Goal: Task Accomplishment & Management: Manage account settings

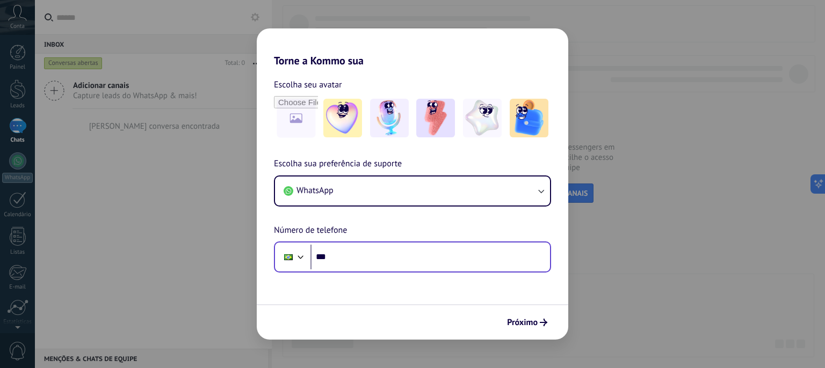
drag, startPoint x: 397, startPoint y: 271, endPoint x: 413, endPoint y: 258, distance: 20.3
click at [413, 258] on div "Phone ***" at bounding box center [412, 257] width 277 height 31
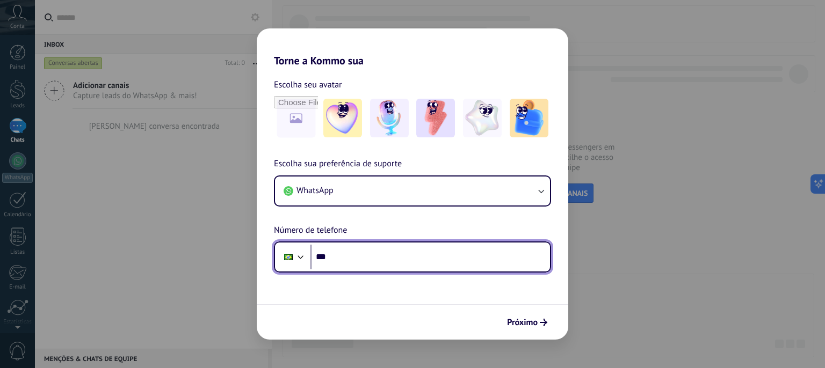
click at [413, 258] on input "***" at bounding box center [429, 257] width 239 height 25
type input "**********"
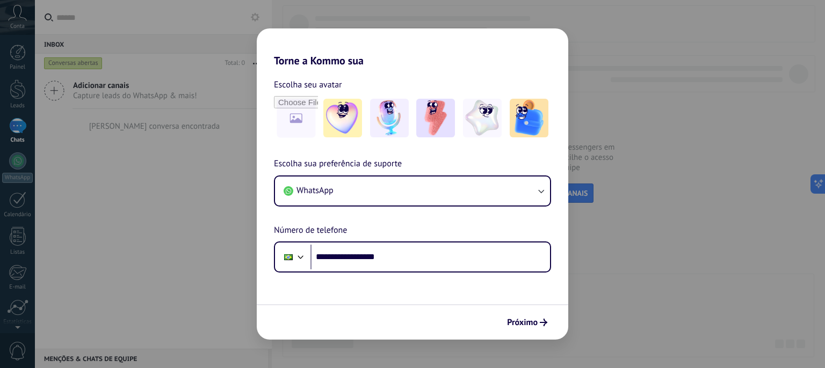
click at [529, 332] on div "Próximo" at bounding box center [412, 321] width 311 height 35
click at [530, 326] on span "Próximo" at bounding box center [522, 323] width 31 height 8
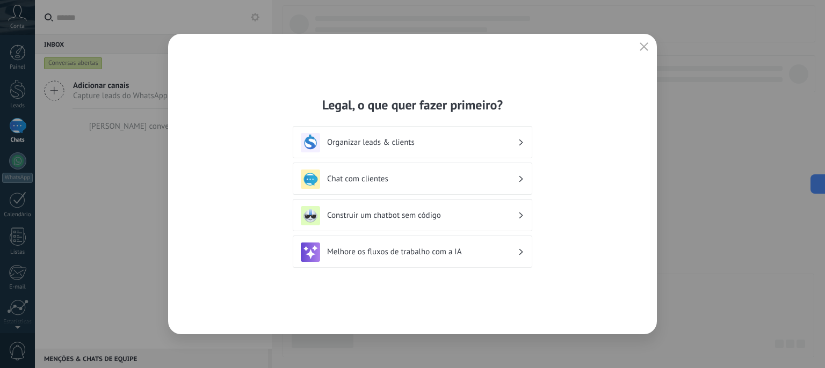
click at [426, 142] on h3 "Organizar leads & clients" at bounding box center [422, 142] width 191 height 10
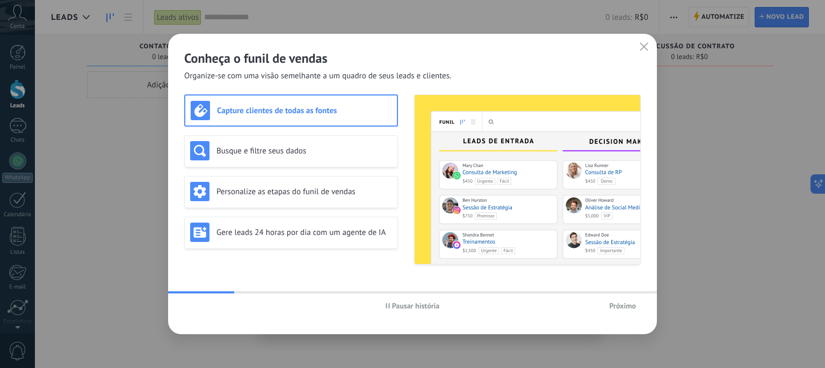
click at [614, 304] on span "Próximo" at bounding box center [622, 306] width 27 height 8
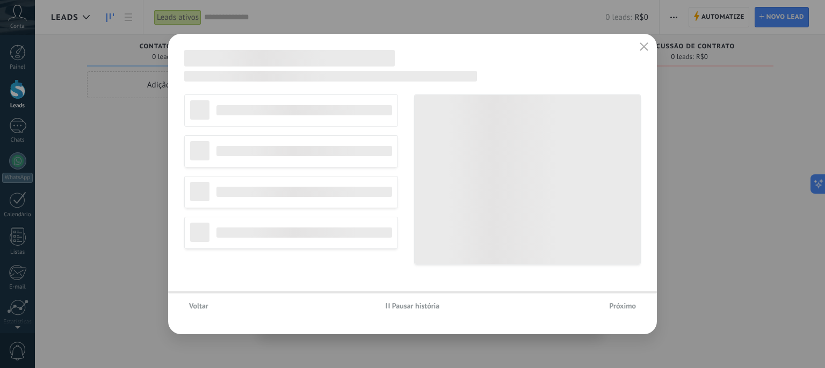
click at [614, 304] on span "Próximo" at bounding box center [622, 306] width 27 height 8
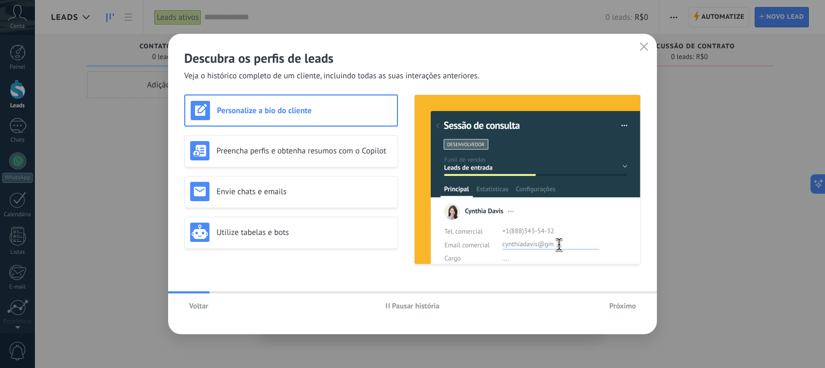
click at [614, 304] on span "Próximo" at bounding box center [622, 306] width 27 height 8
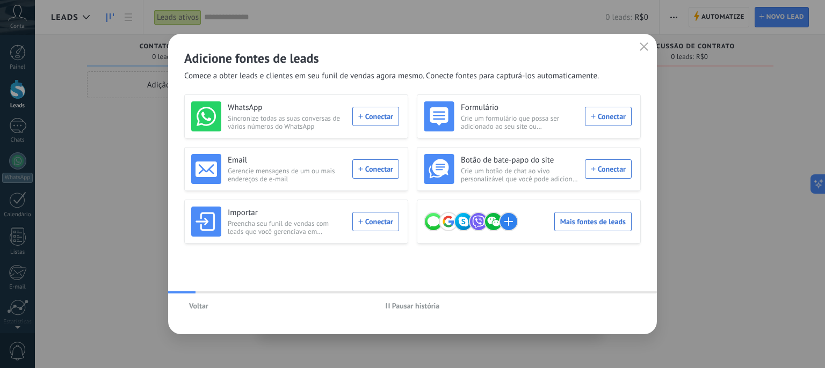
click at [614, 304] on div "Voltar Pausar história" at bounding box center [412, 306] width 489 height 25
click at [375, 117] on div "WhatsApp Sincronize todas as suas conversas de vários números do WhatsApp Conec…" at bounding box center [295, 116] width 208 height 30
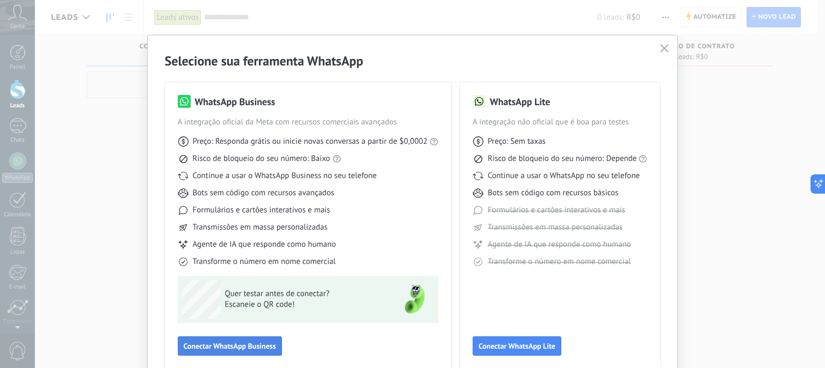
click at [262, 343] on span "Conectar WhatsApp Business" at bounding box center [230, 347] width 92 height 8
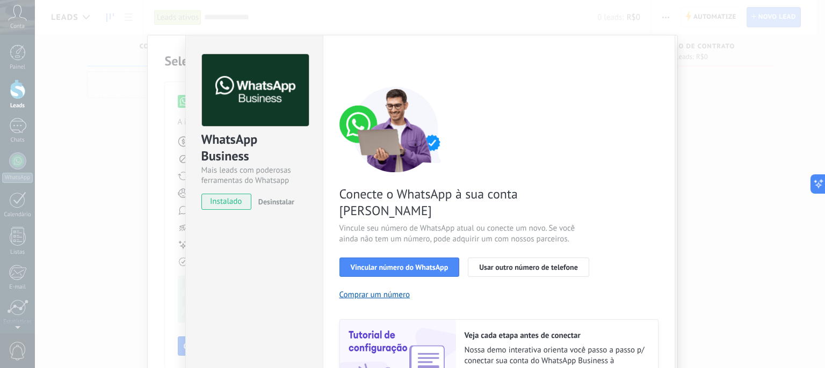
scroll to position [58, 0]
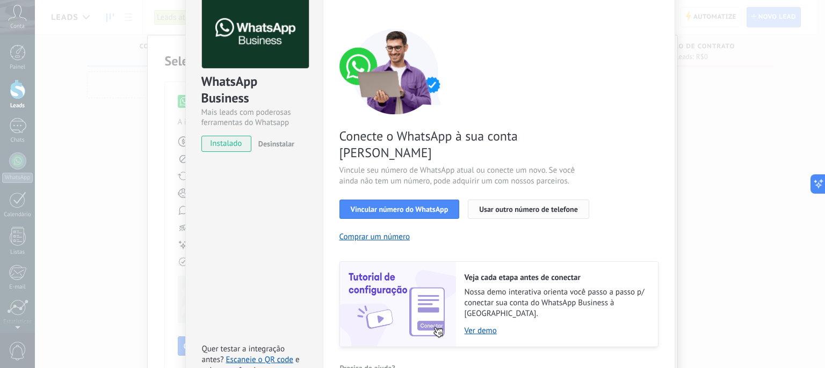
click at [508, 206] on span "Usar outro número de telefone" at bounding box center [528, 210] width 99 height 8
click at [350, 200] on button "Vincular número do WhatsApp" at bounding box center [399, 209] width 120 height 19
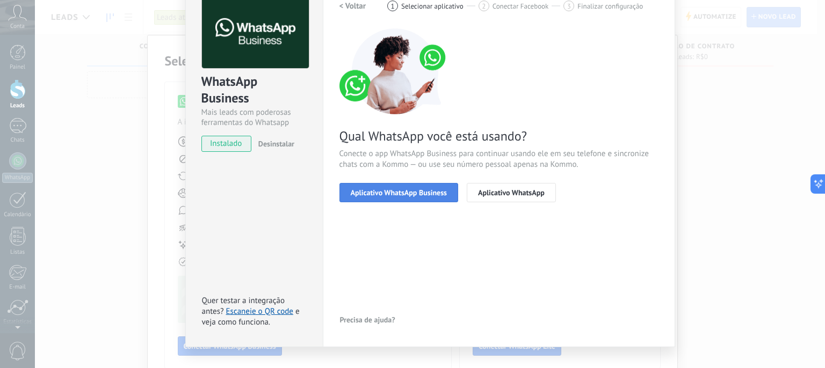
click at [406, 196] on span "Aplicativo WhatsApp Business" at bounding box center [399, 193] width 96 height 8
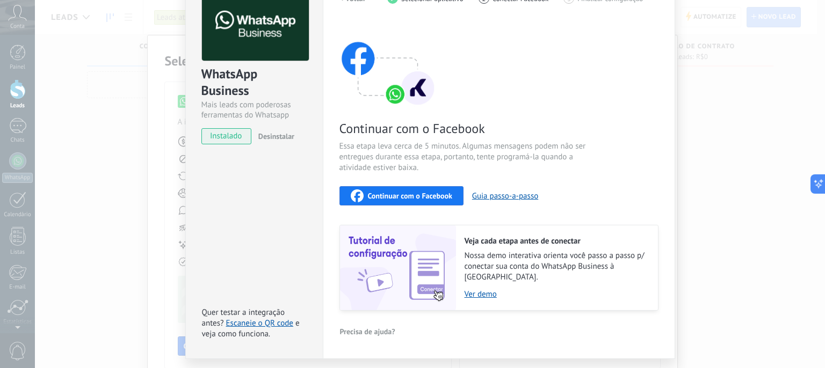
scroll to position [88, 0]
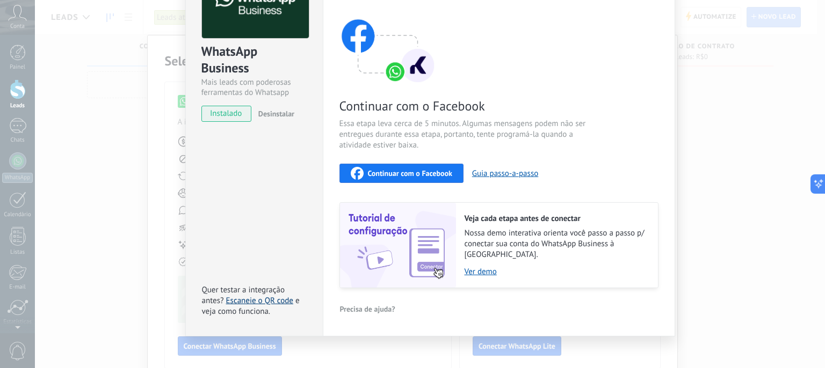
click at [265, 296] on link "Escaneie o QR code" at bounding box center [259, 301] width 67 height 10
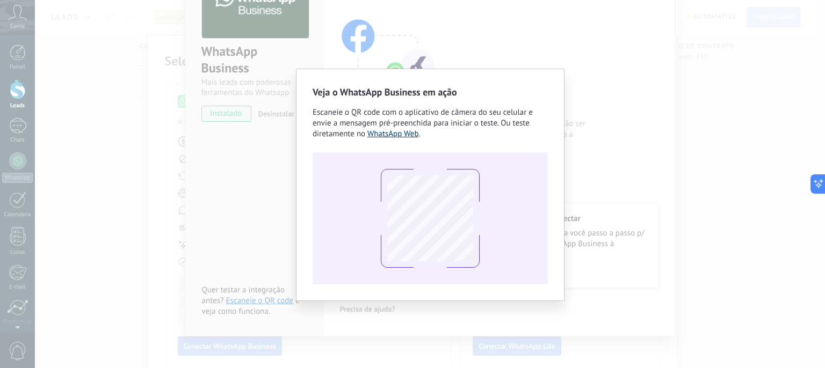
click at [385, 134] on link "WhatsApp Web" at bounding box center [393, 134] width 52 height 10
click at [468, 39] on div "Veja o WhatsApp Business em ação Escaneie o QR code com o aplicativo de câmera …" at bounding box center [430, 184] width 790 height 368
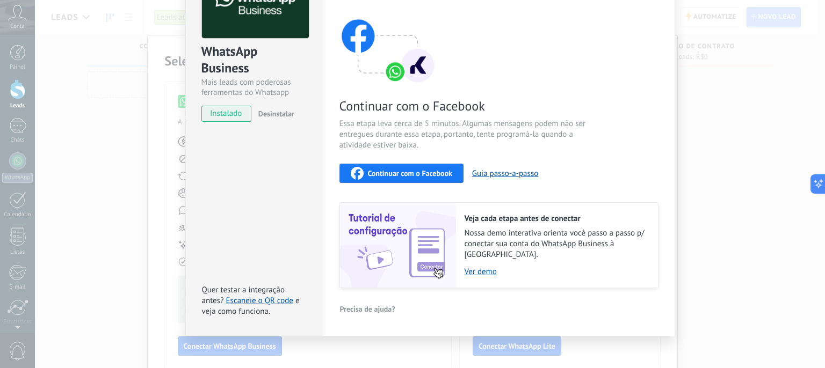
click at [410, 171] on span "Continuar com o Facebook" at bounding box center [410, 174] width 84 height 8
click at [149, 166] on div "WhatsApp Business Mais leads com poderosas ferramentas do Whatsapp instalado De…" at bounding box center [430, 184] width 790 height 368
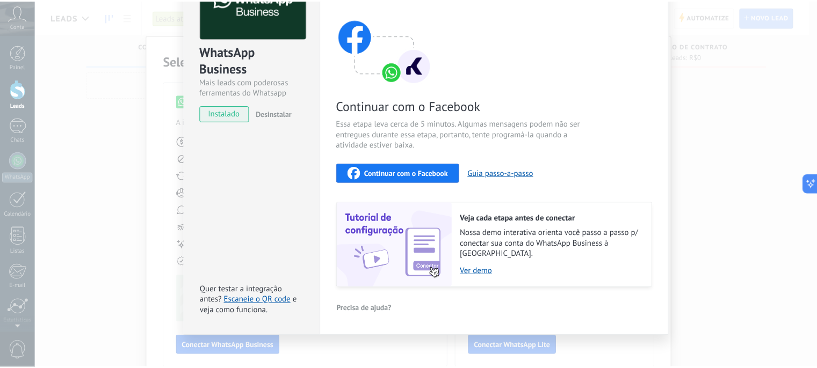
scroll to position [0, 0]
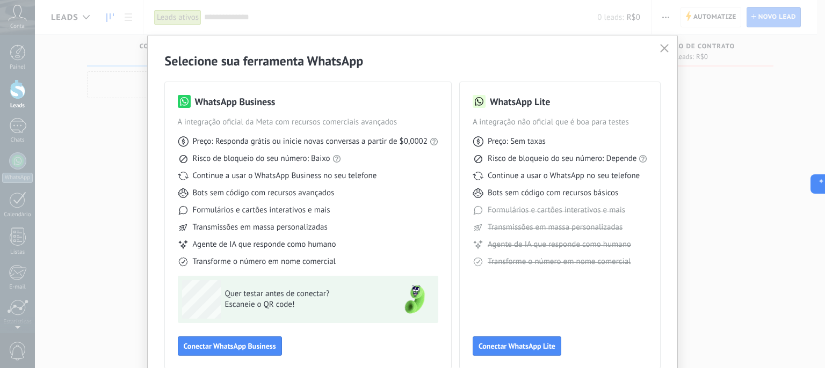
click at [666, 50] on icon "button" at bounding box center [664, 48] width 9 height 9
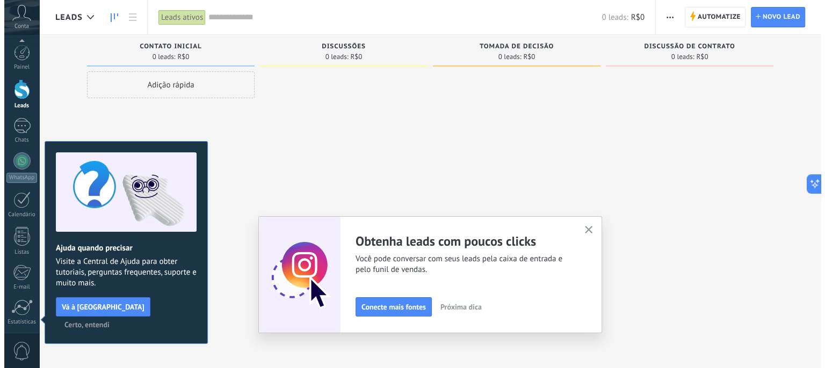
scroll to position [78, 0]
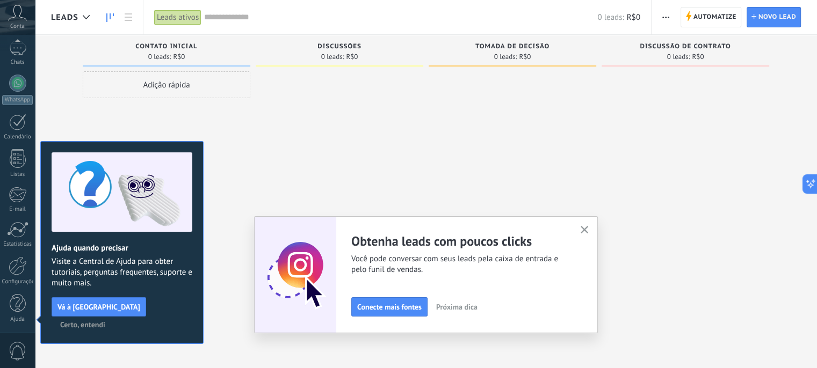
click at [353, 54] on span "R$0" at bounding box center [352, 57] width 12 height 6
click at [397, 310] on span "Conecte mais fontes" at bounding box center [389, 307] width 64 height 8
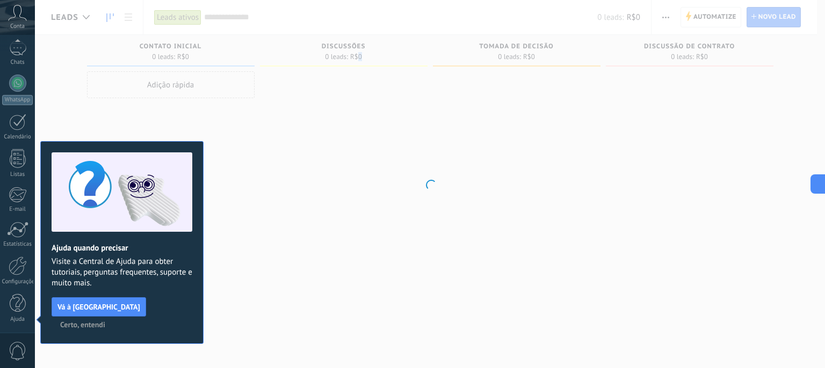
scroll to position [0, 0]
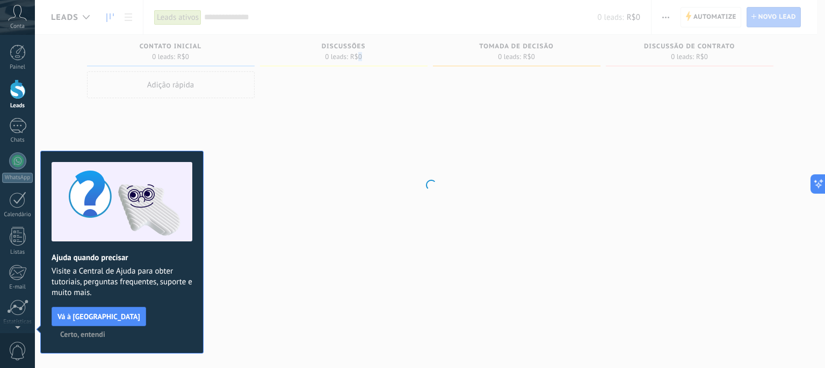
click at [19, 78] on div "Painel Leads 1 Chats WhatsApp Clientes" at bounding box center [17, 228] width 35 height 367
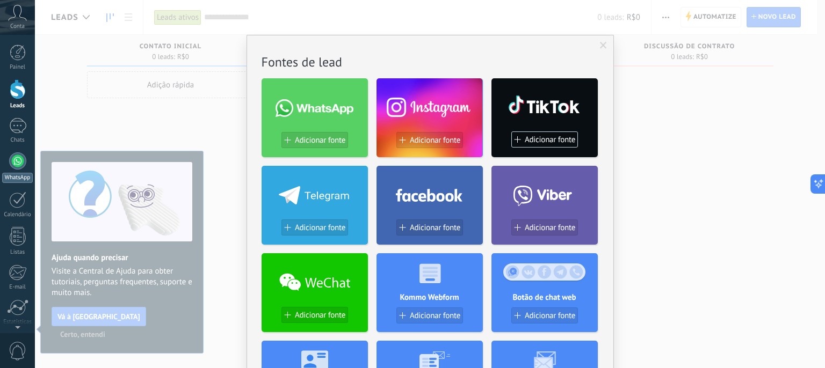
click at [16, 173] on div "WhatsApp" at bounding box center [17, 178] width 31 height 10
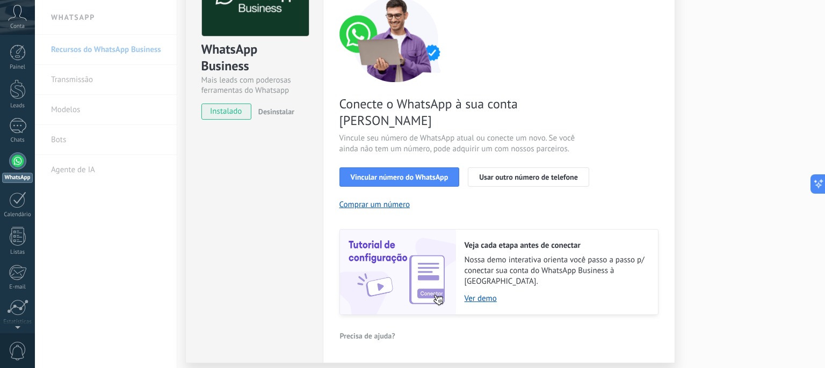
scroll to position [100, 0]
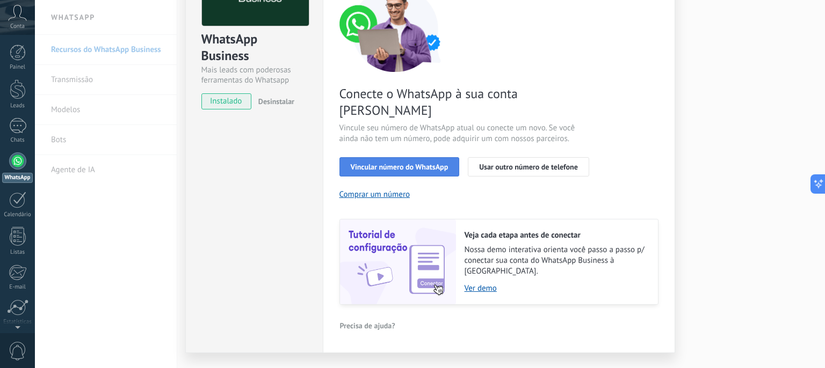
click at [411, 163] on span "Vincular número do WhatsApp" at bounding box center [400, 167] width 98 height 8
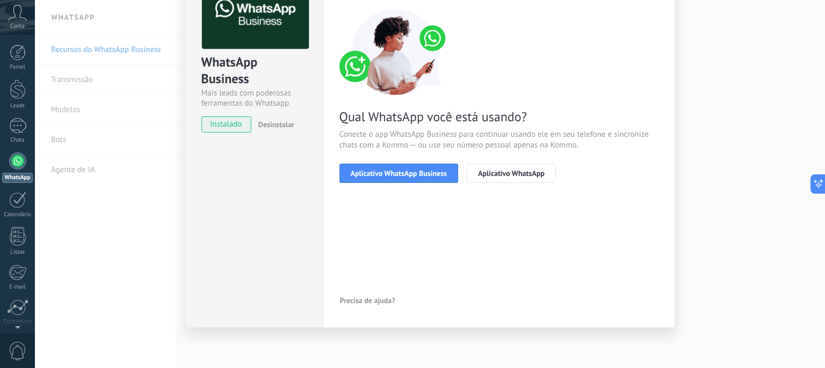
scroll to position [77, 0]
click at [399, 166] on button "Aplicativo WhatsApp Business" at bounding box center [398, 173] width 119 height 19
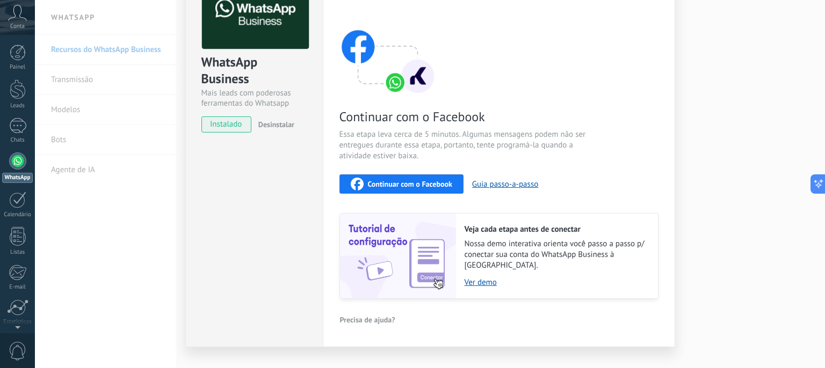
click at [417, 186] on span "Continuar com o Facebook" at bounding box center [410, 184] width 84 height 8
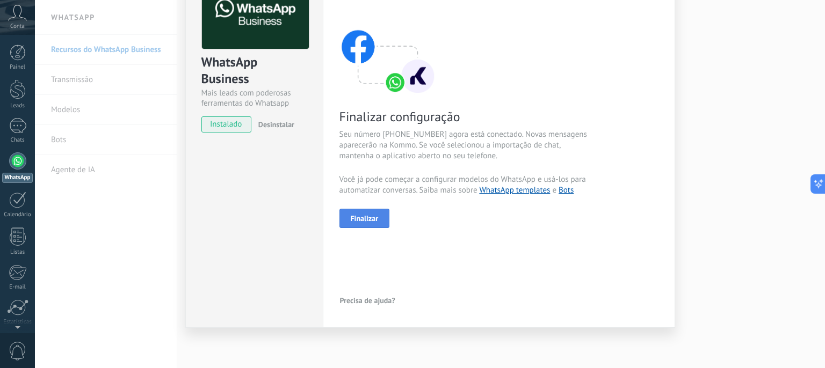
click at [351, 217] on span "Finalizar" at bounding box center [365, 219] width 28 height 8
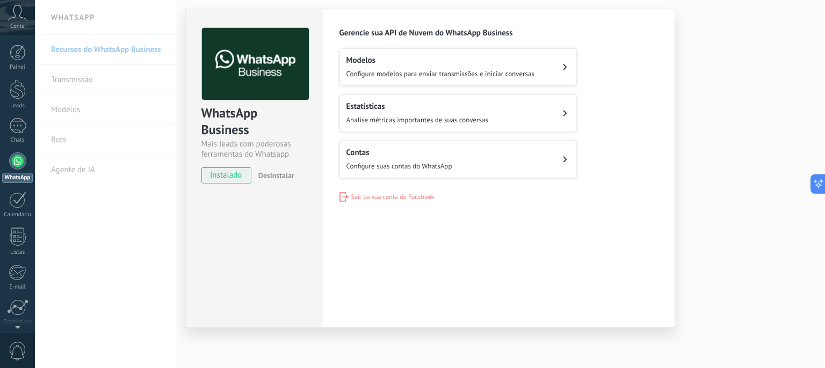
scroll to position [0, 0]
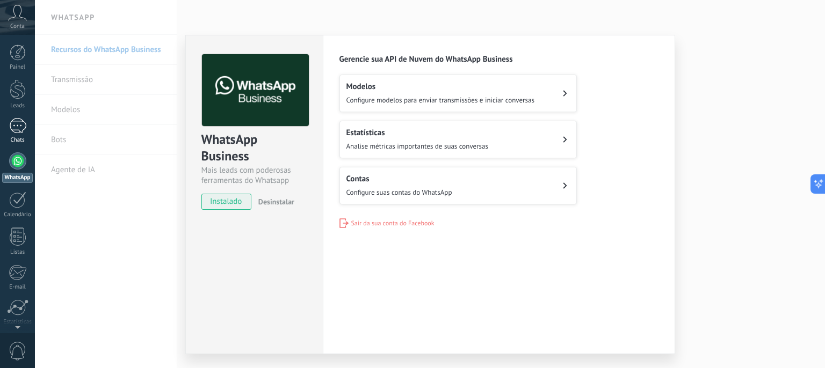
click at [28, 125] on link "1 Chats" at bounding box center [17, 131] width 35 height 26
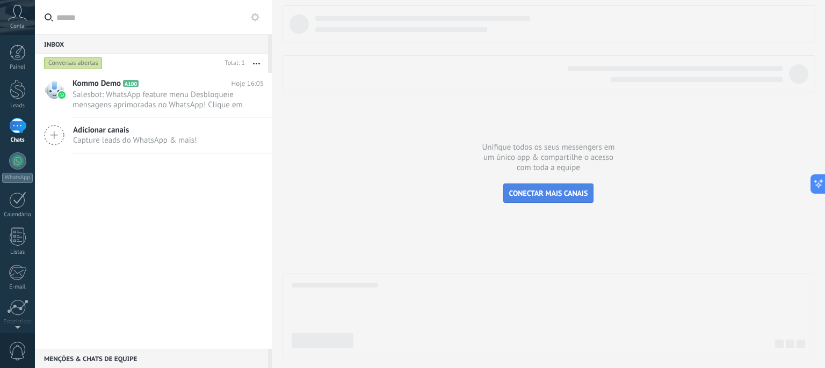
click at [554, 192] on span "CONECTAR MAIS CANAIS" at bounding box center [548, 193] width 79 height 10
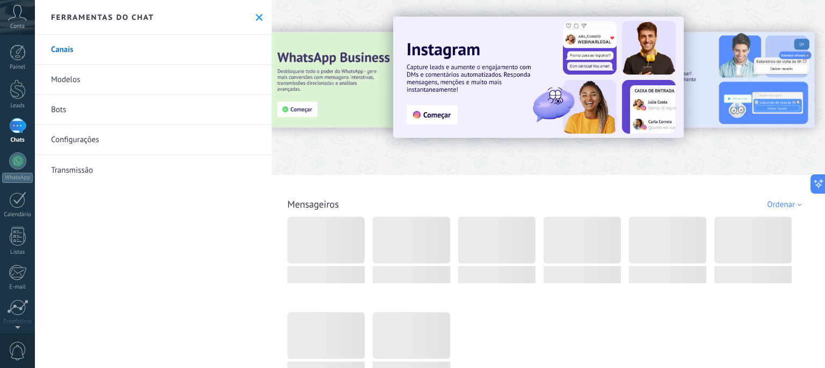
click at [259, 16] on button at bounding box center [259, 17] width 9 height 9
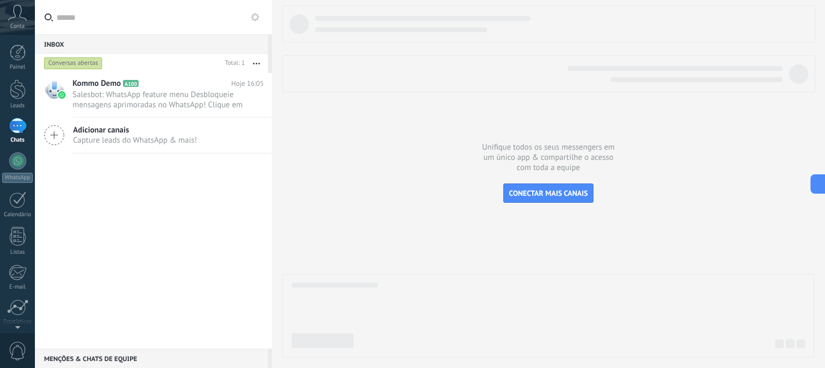
click at [533, 202] on button "CONECTAR MAIS CANAIS" at bounding box center [548, 193] width 91 height 19
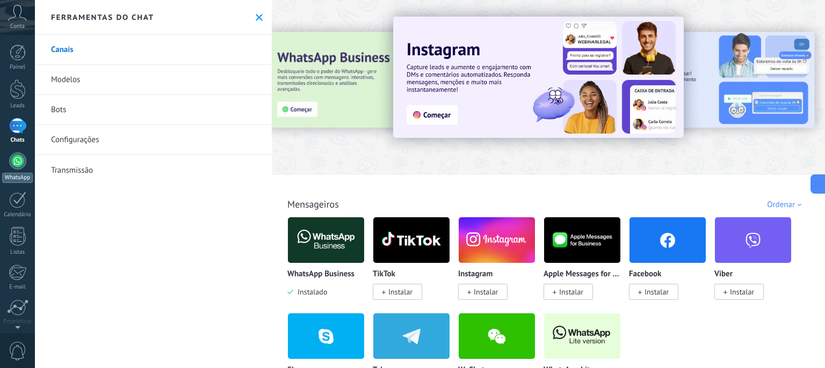
click at [20, 158] on div at bounding box center [17, 160] width 17 height 17
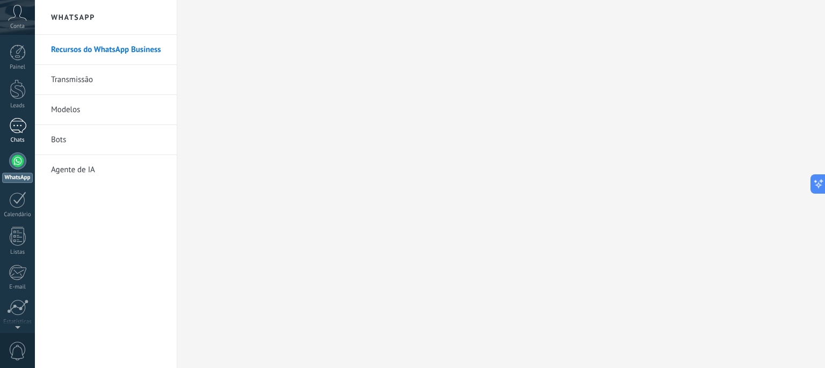
click at [21, 135] on link "1 Chats" at bounding box center [17, 131] width 35 height 26
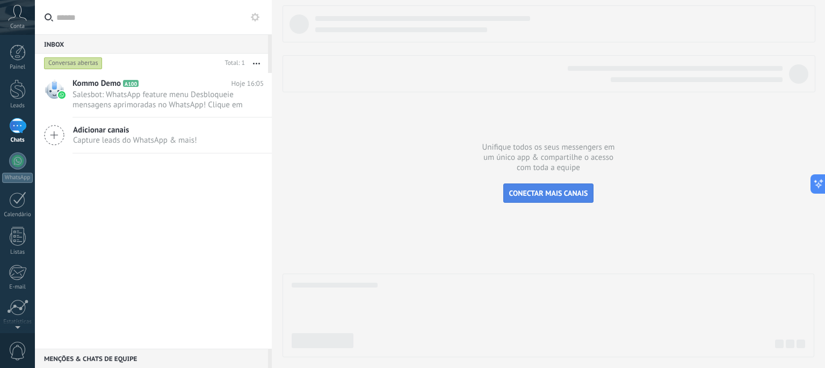
click at [559, 194] on span "CONECTAR MAIS CANAIS" at bounding box center [548, 193] width 79 height 10
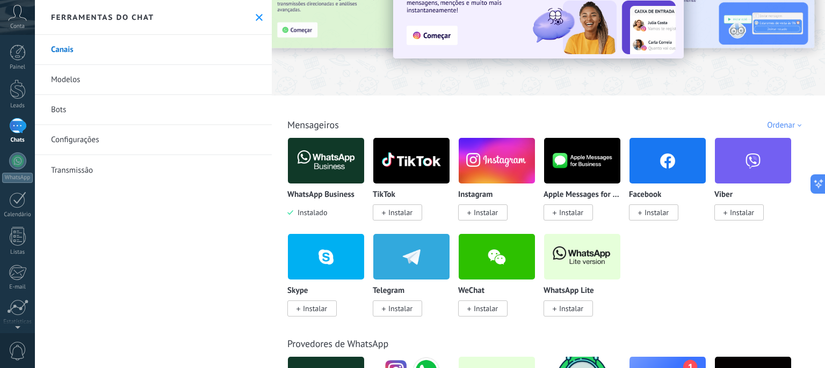
scroll to position [79, 0]
click at [322, 166] on img at bounding box center [326, 161] width 76 height 52
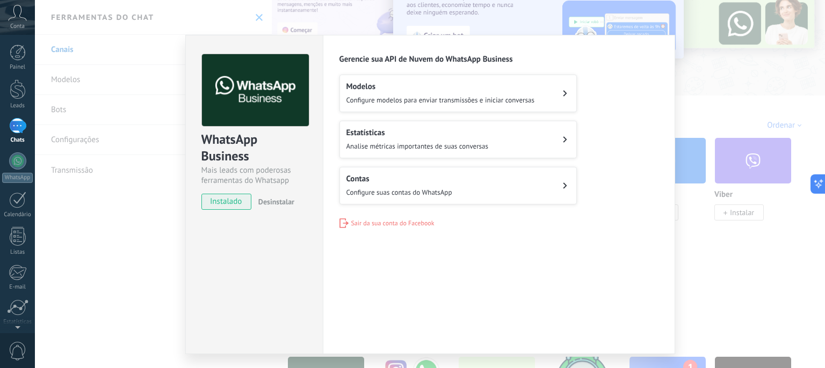
click at [411, 188] on span "Configure suas contas do WhatsApp" at bounding box center [399, 192] width 106 height 9
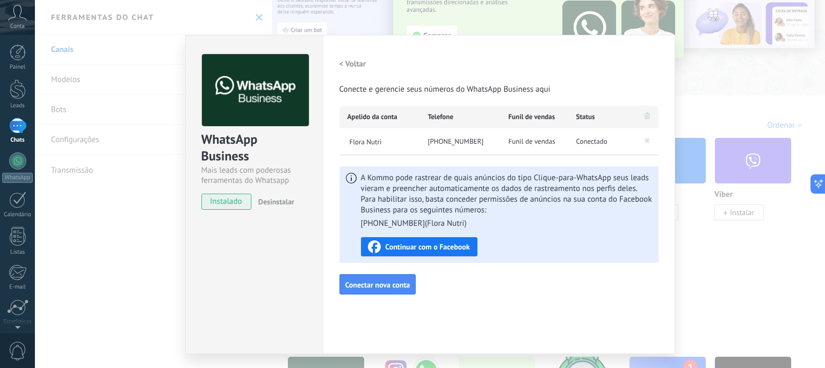
click at [430, 248] on span "Continuar com o Facebook" at bounding box center [427, 247] width 84 height 8
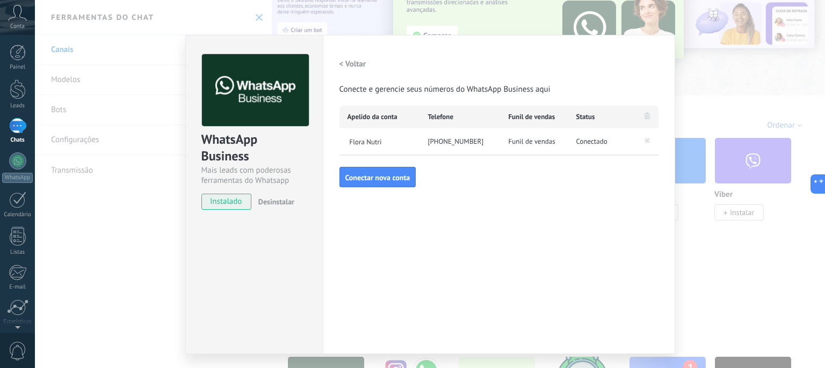
click at [9, 123] on div "1" at bounding box center [17, 126] width 17 height 16
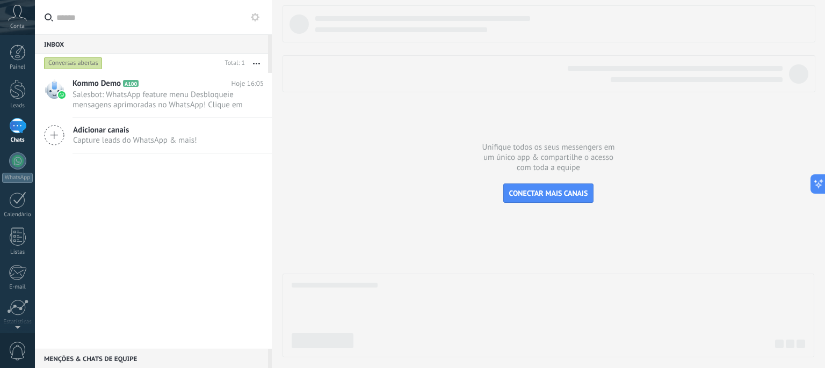
click at [77, 68] on div "Conversas abertas" at bounding box center [73, 63] width 59 height 13
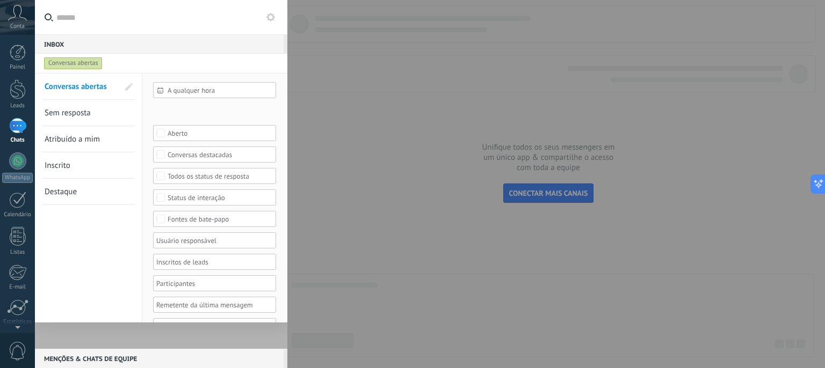
click at [329, 111] on div at bounding box center [412, 184] width 825 height 368
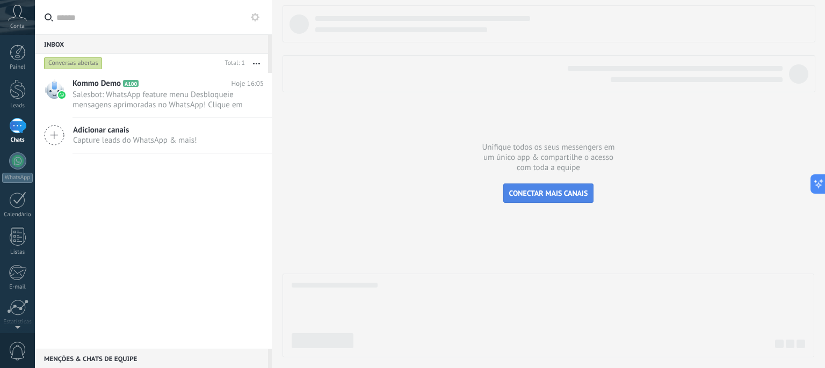
click at [563, 192] on span "CONECTAR MAIS CANAIS" at bounding box center [548, 193] width 79 height 10
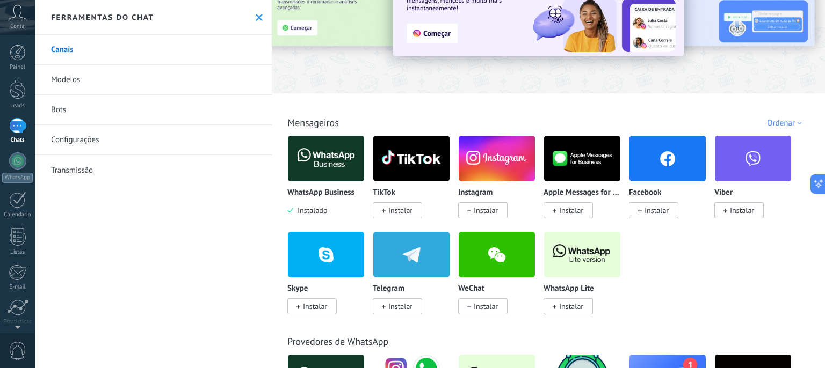
scroll to position [126, 0]
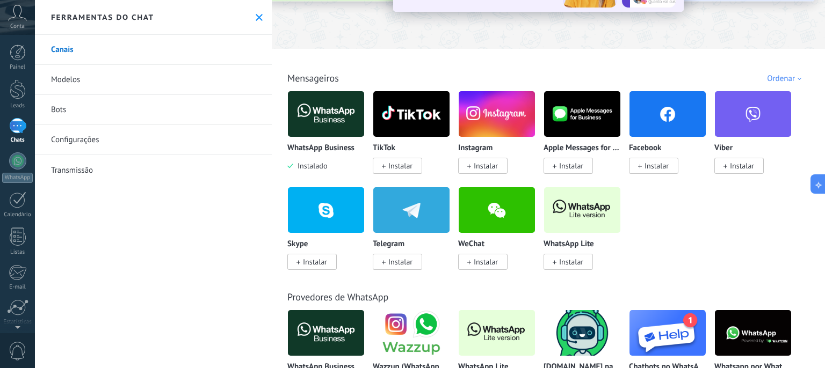
click at [321, 120] on img at bounding box center [326, 114] width 76 height 52
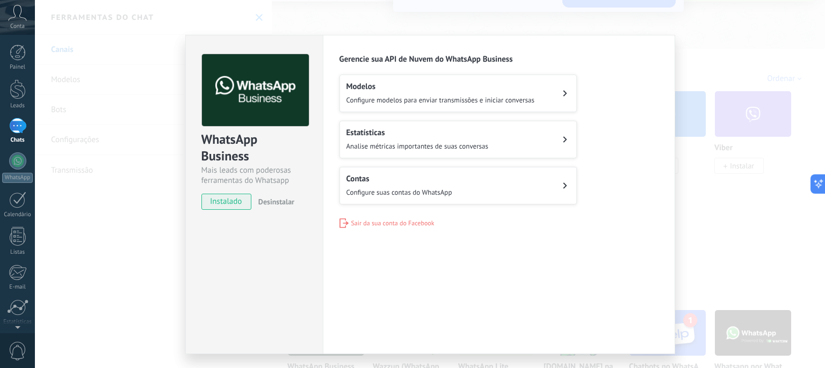
click at [359, 215] on div "Gerencie sua API de Nuvem do WhatsApp Business Modelos Configure modelos para e…" at bounding box center [498, 141] width 319 height 174
click at [370, 230] on div "Configurações Autorização Esta aba registra os usuários que permitiram acesso à…" at bounding box center [499, 194] width 352 height 319
click at [389, 220] on span "Sair da sua conta do Facebook" at bounding box center [392, 224] width 83 height 8
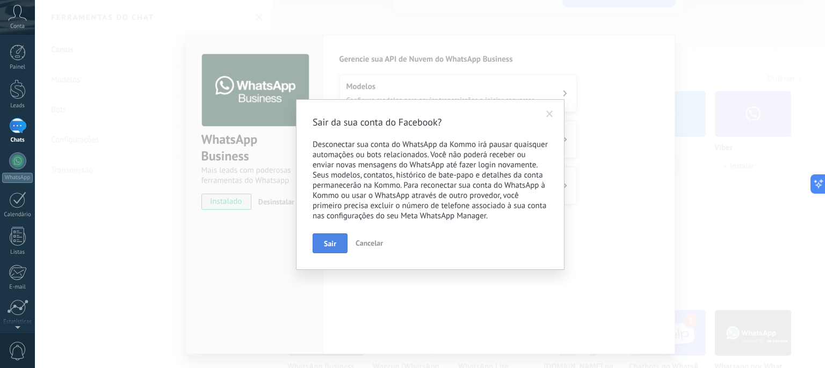
click at [337, 240] on button "Sair" at bounding box center [329, 244] width 35 height 20
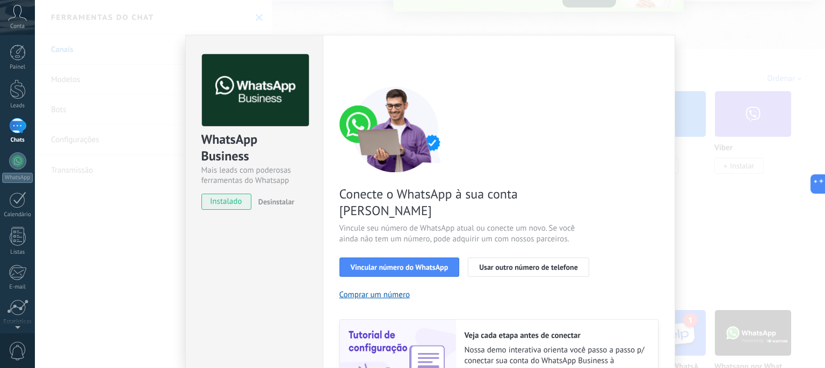
click at [604, 65] on div "< Voltar 1 Selecionar aplicativo 2 Conectar Facebook 3 Finalizar configuração" at bounding box center [498, 63] width 319 height 19
click at [19, 158] on div at bounding box center [17, 160] width 17 height 17
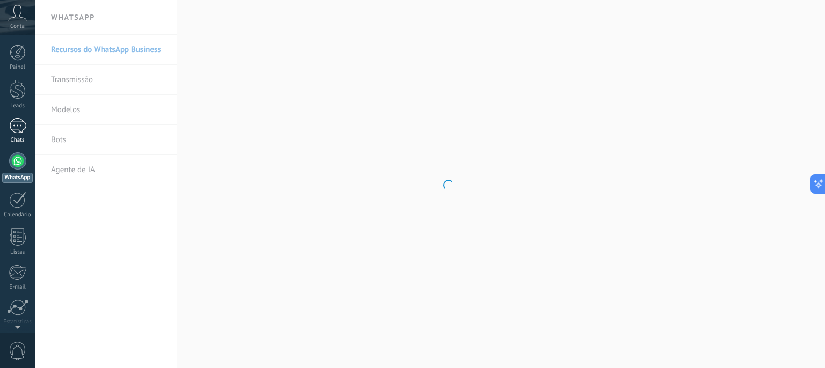
click at [19, 135] on link "1 Chats" at bounding box center [17, 131] width 35 height 26
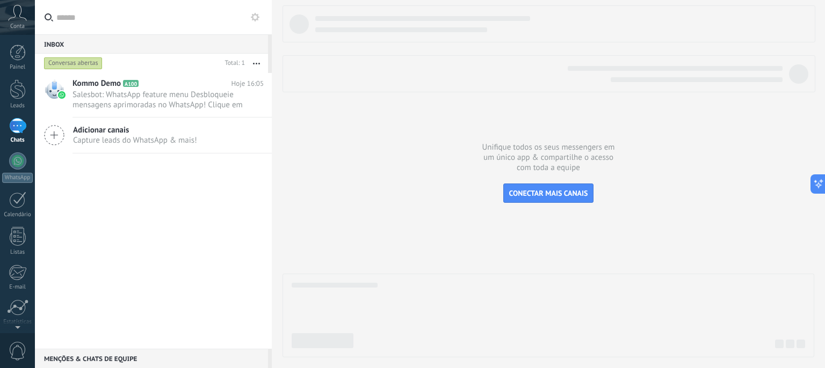
click at [105, 144] on span "Capture leads do WhatsApp & mais!" at bounding box center [135, 140] width 124 height 10
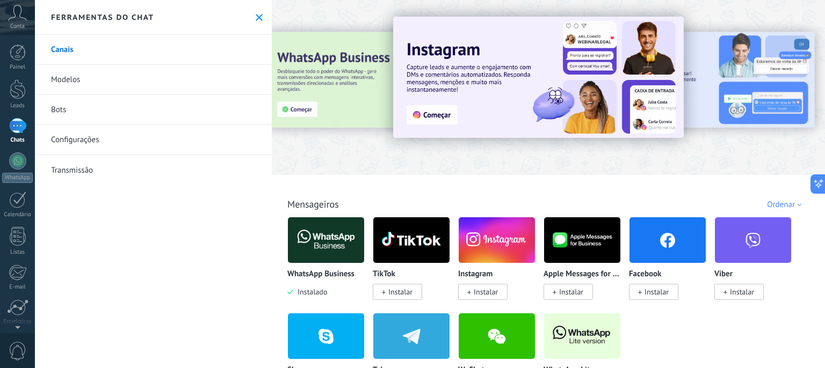
click at [77, 95] on link "Bots" at bounding box center [153, 110] width 237 height 30
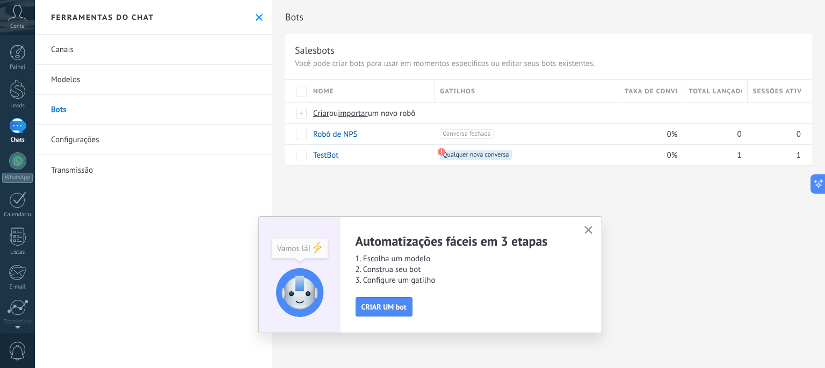
click at [589, 232] on icon "button" at bounding box center [588, 230] width 8 height 8
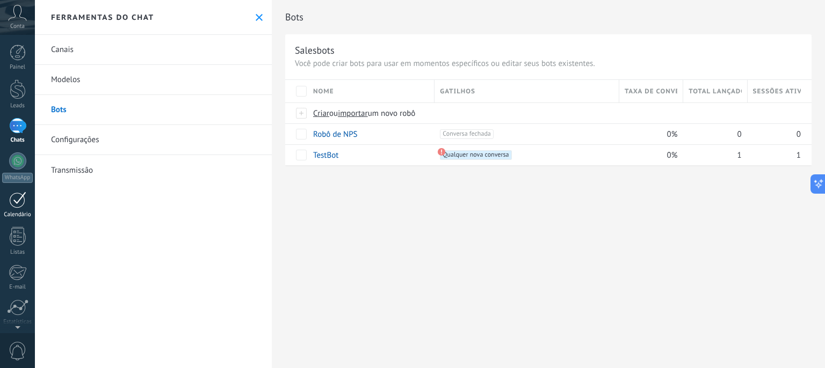
click at [13, 200] on div at bounding box center [17, 200] width 17 height 17
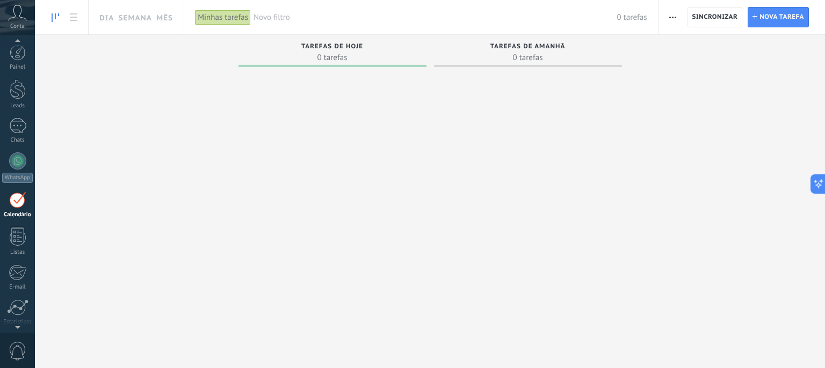
scroll to position [30, 0]
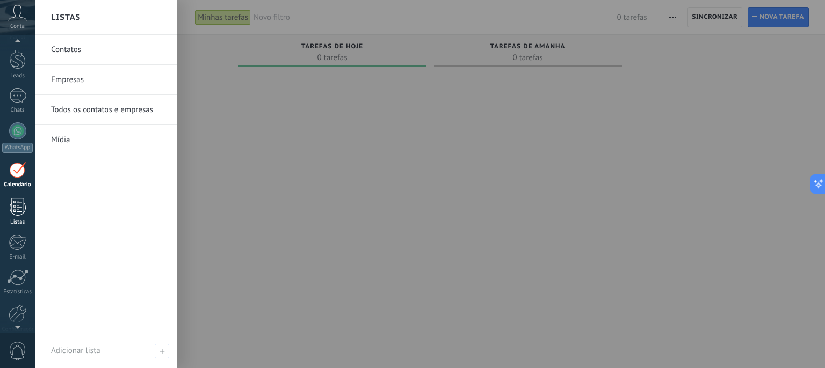
click at [20, 211] on div at bounding box center [18, 206] width 16 height 19
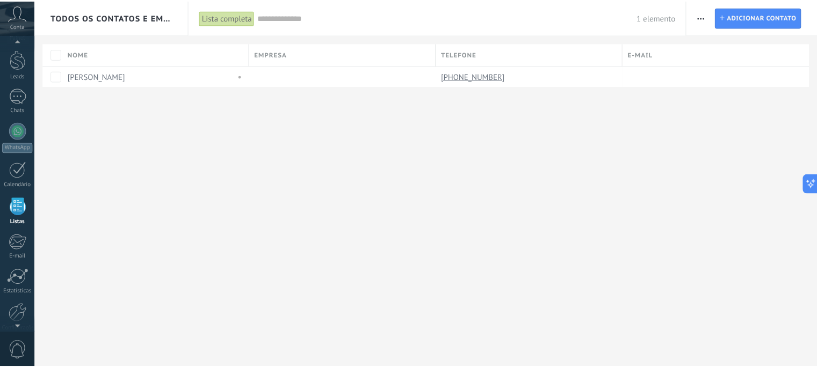
scroll to position [66, 0]
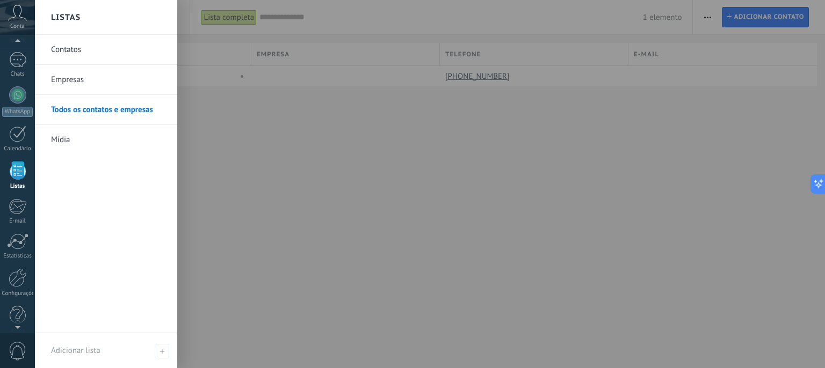
click at [101, 135] on link "Mídia" at bounding box center [108, 140] width 115 height 30
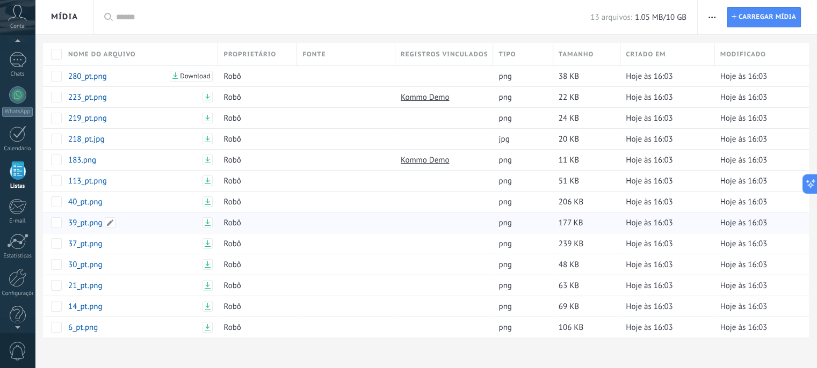
scroll to position [38, 0]
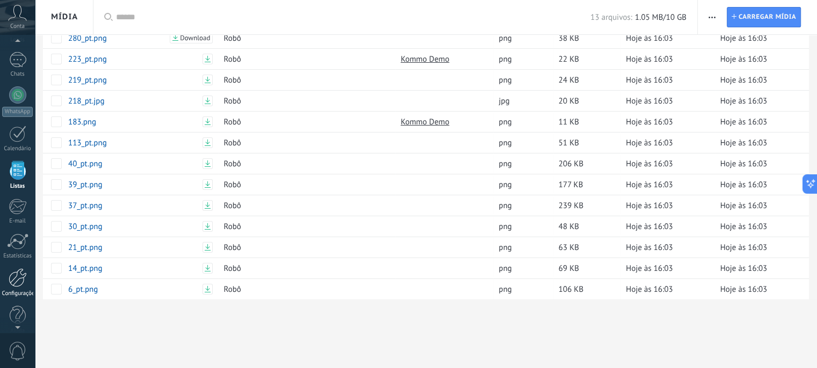
click at [13, 285] on div at bounding box center [18, 277] width 18 height 19
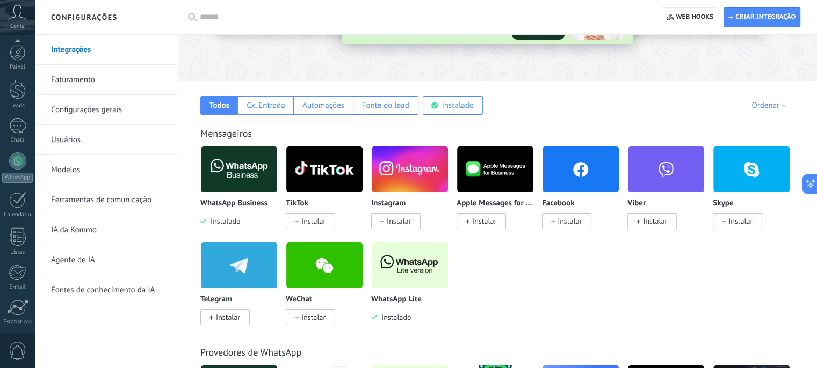
scroll to position [78, 0]
click at [89, 205] on link "Ferramentas de comunicação" at bounding box center [108, 200] width 115 height 30
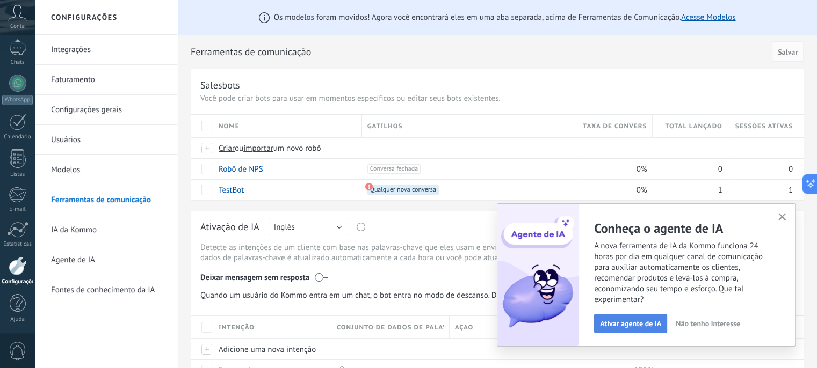
click at [628, 327] on span "Ativar agente de IA" at bounding box center [630, 324] width 61 height 8
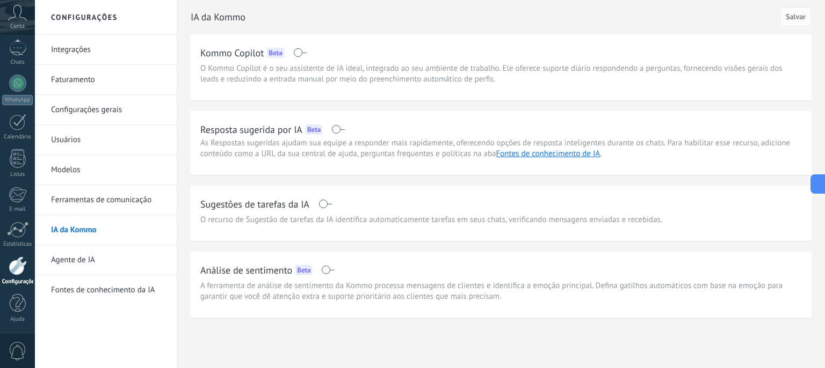
click at [79, 199] on link "Ferramentas de comunicação" at bounding box center [108, 200] width 115 height 30
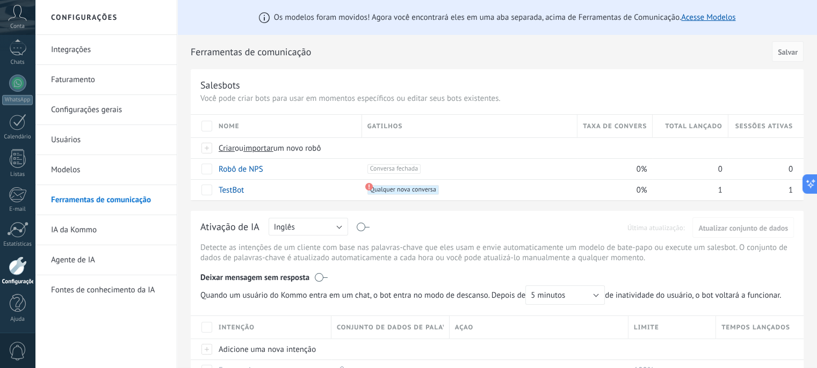
click at [91, 84] on link "Faturamento" at bounding box center [108, 80] width 115 height 30
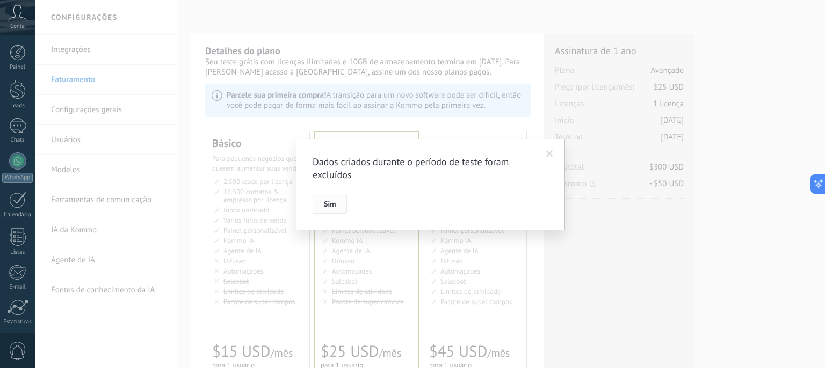
click at [329, 205] on span "Sim" at bounding box center [330, 204] width 12 height 8
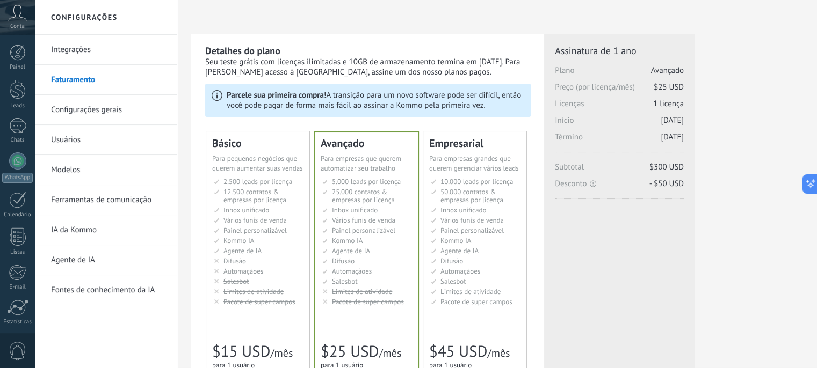
click at [88, 115] on link "Configurações gerais" at bounding box center [108, 110] width 115 height 30
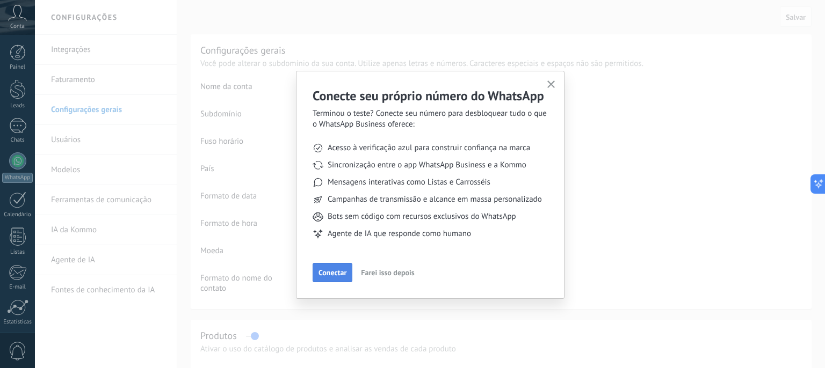
click at [338, 272] on span "Conectar" at bounding box center [332, 273] width 28 height 8
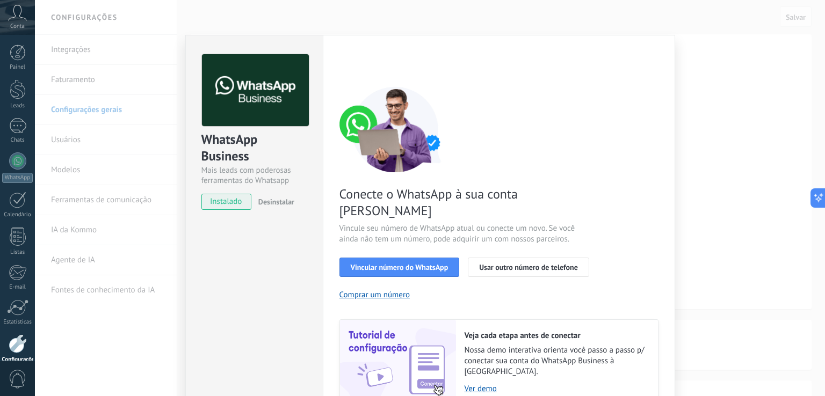
click at [724, 81] on div "WhatsApp Business Mais leads com poderosas ferramentas do Whatsapp instalado De…" at bounding box center [430, 198] width 790 height 396
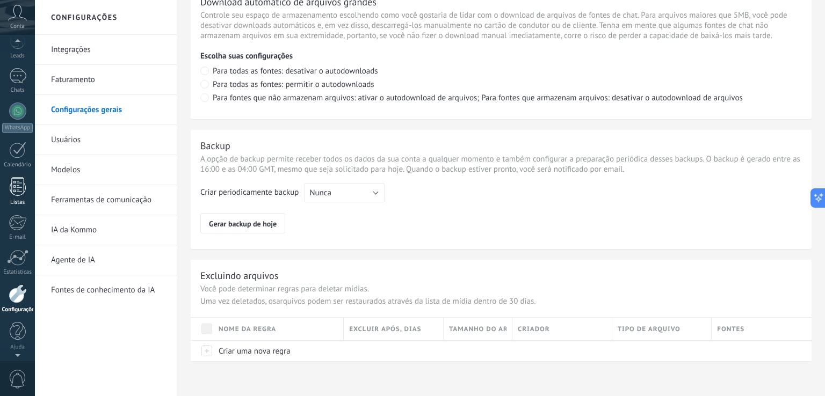
scroll to position [50, 0]
click at [89, 168] on link "Modelos" at bounding box center [108, 170] width 115 height 30
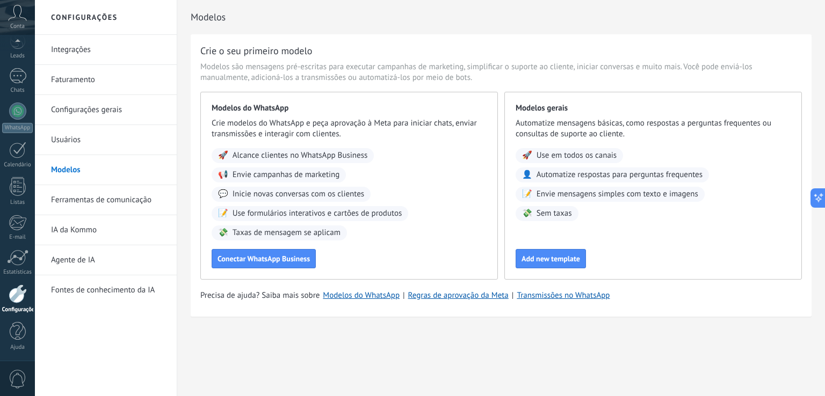
click at [64, 136] on link "Usuários" at bounding box center [108, 140] width 115 height 30
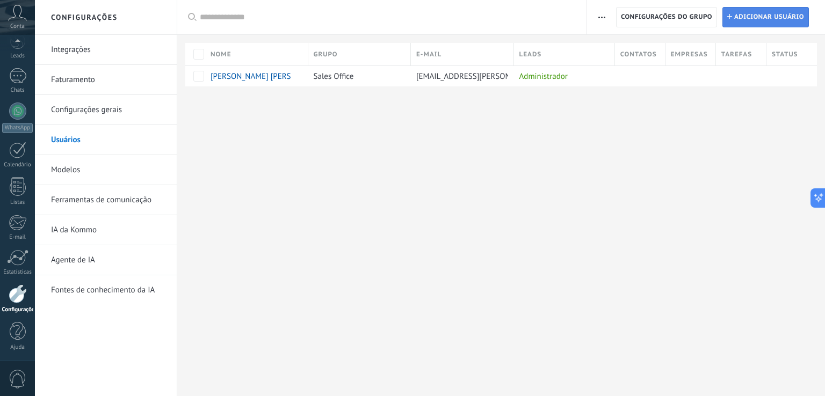
click at [751, 20] on span "Adicionar usuário" at bounding box center [769, 17] width 70 height 19
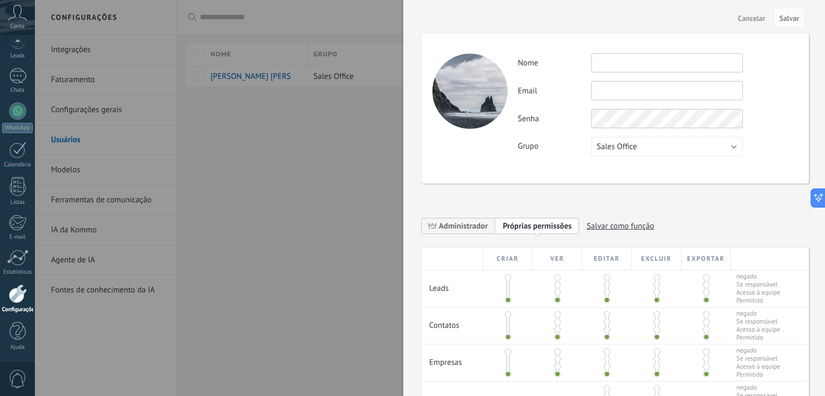
click at [657, 58] on input "text" at bounding box center [666, 62] width 151 height 19
click at [751, 17] on span "Cancelar" at bounding box center [751, 18] width 27 height 8
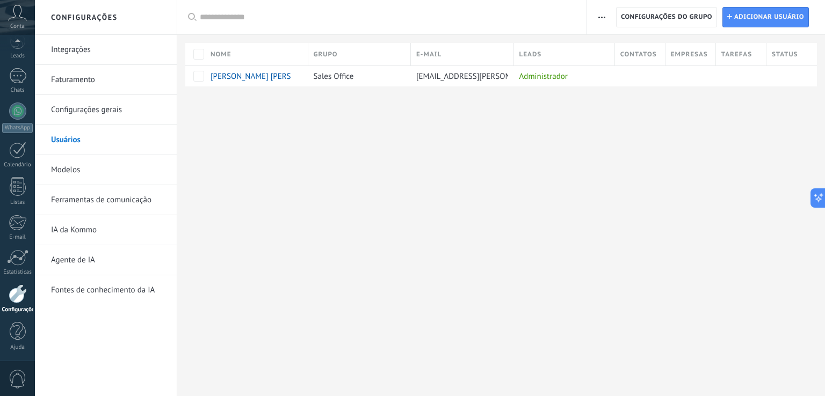
click at [139, 267] on link "Agente de IA" at bounding box center [108, 260] width 115 height 30
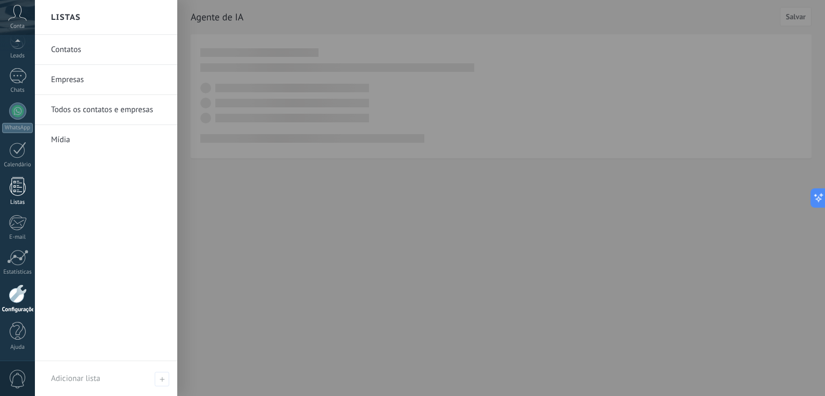
click at [16, 181] on div at bounding box center [18, 186] width 16 height 19
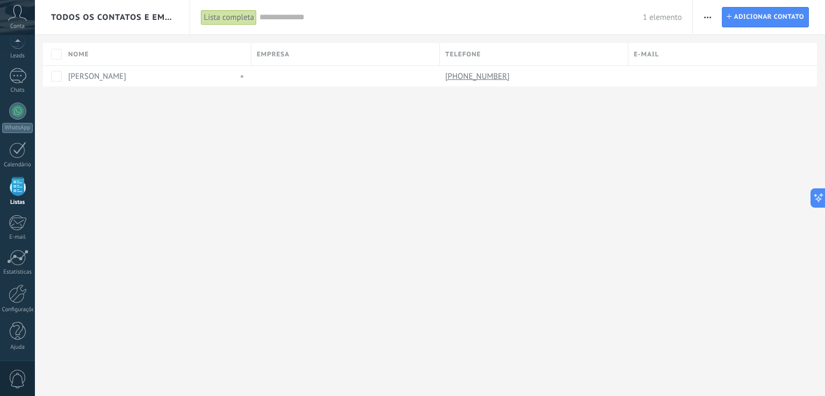
scroll to position [27, 0]
click at [708, 9] on span "button" at bounding box center [707, 17] width 7 height 20
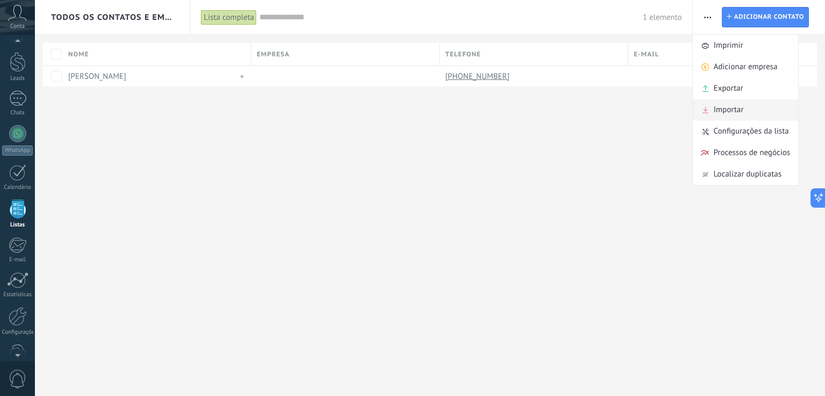
click at [735, 102] on span "Importar" at bounding box center [728, 109] width 30 height 21
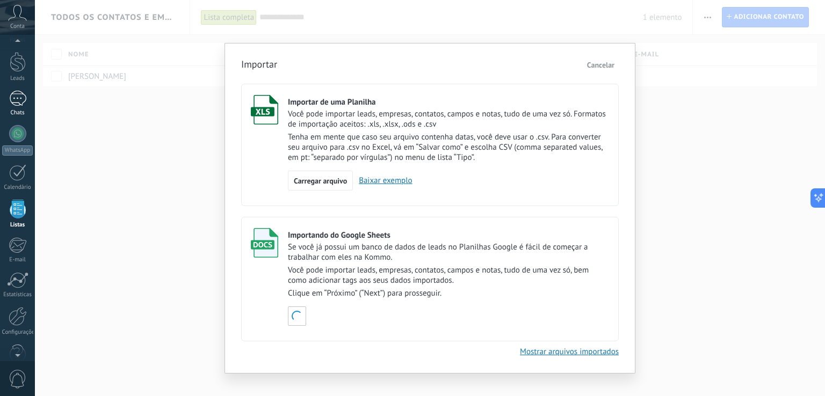
click at [15, 108] on link "Chats" at bounding box center [17, 104] width 35 height 26
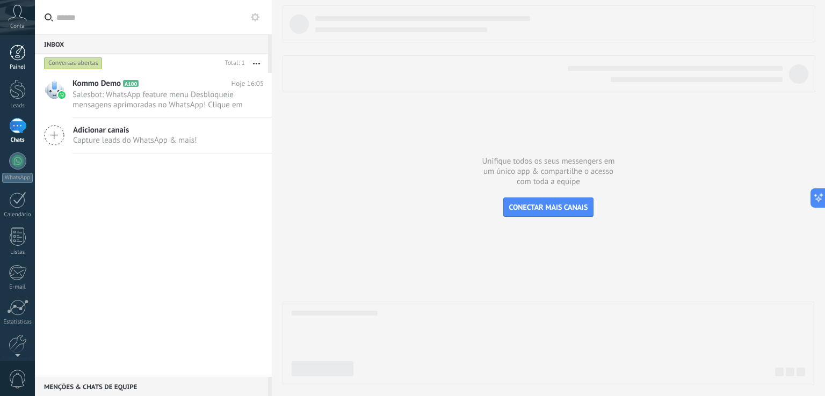
click at [20, 48] on div at bounding box center [18, 53] width 16 height 16
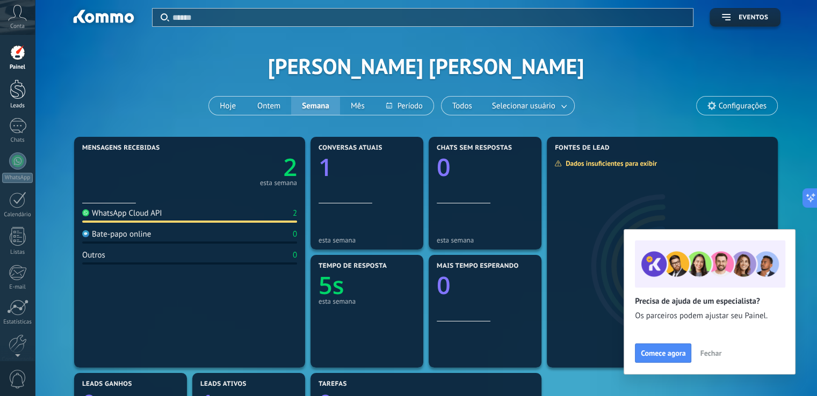
scroll to position [2, 0]
click at [15, 92] on div at bounding box center [18, 89] width 16 height 20
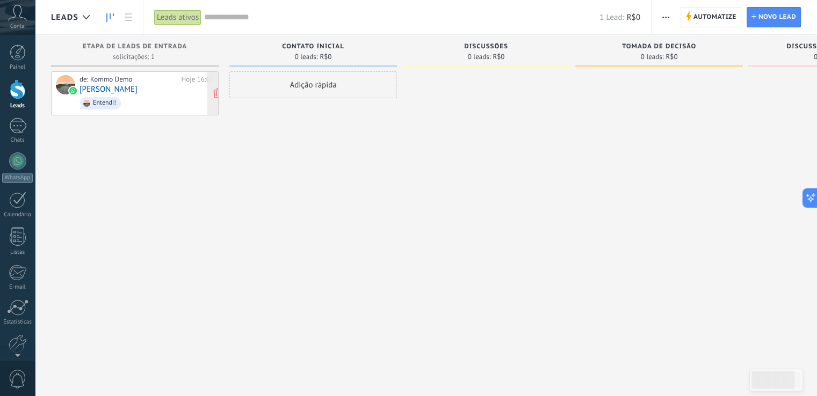
click at [152, 74] on div "de: Kommo Demo Hoje 16:05 Lucas Alves Entendi!" at bounding box center [135, 93] width 168 height 44
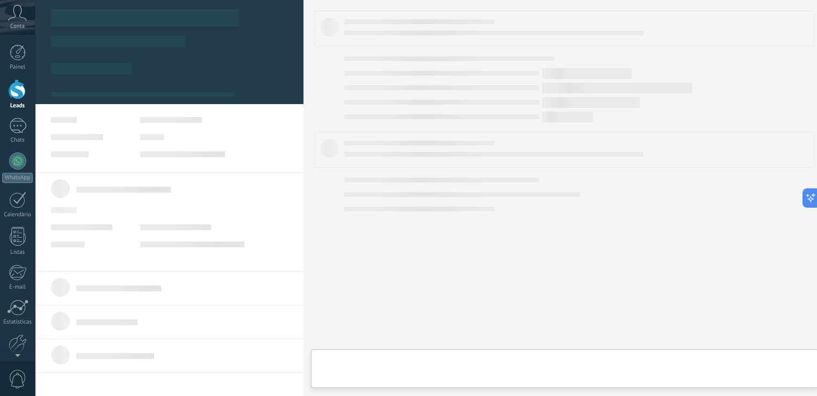
click at [136, 88] on body ".abccls-1,.abccls-2{fill-rule:evenodd}.abccls-2{fill:#fff} .abfcls-1{fill:none}…" at bounding box center [408, 198] width 817 height 396
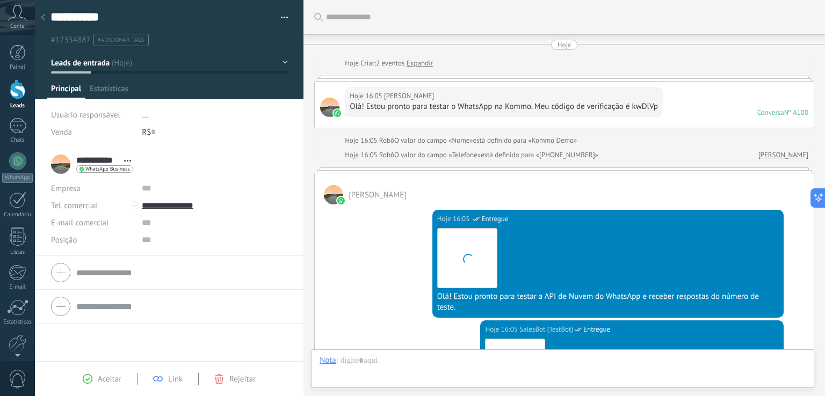
scroll to position [439, 0]
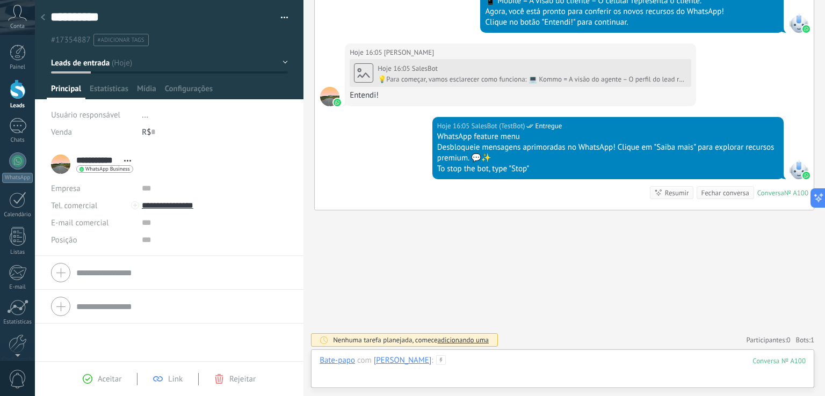
click at [449, 365] on div at bounding box center [562, 371] width 486 height 32
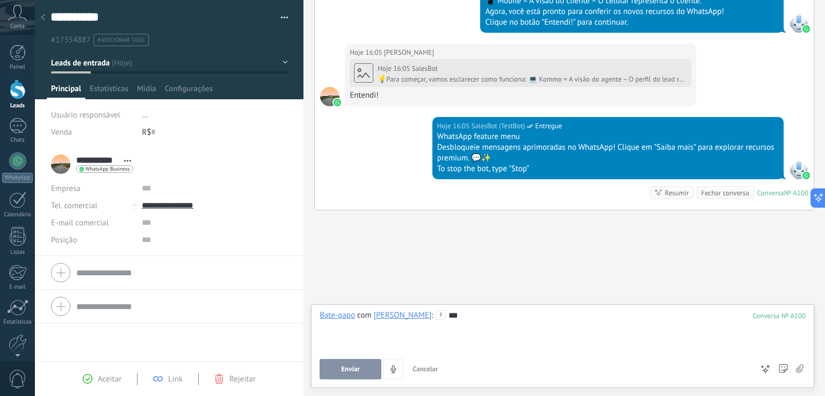
click at [347, 366] on span "Enviar" at bounding box center [350, 370] width 19 height 8
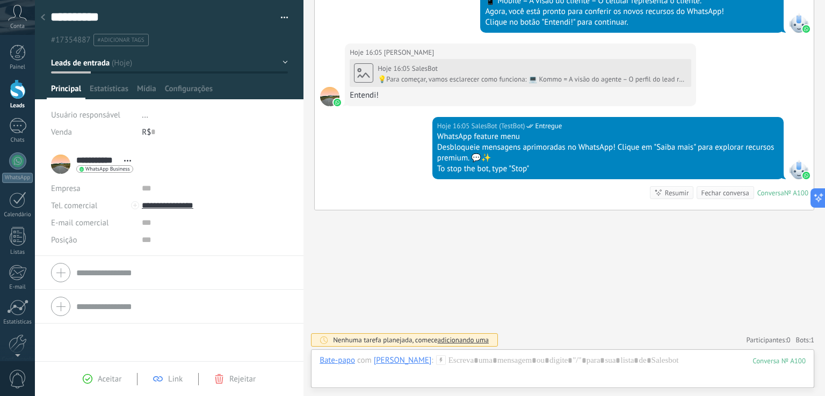
scroll to position [479, 0]
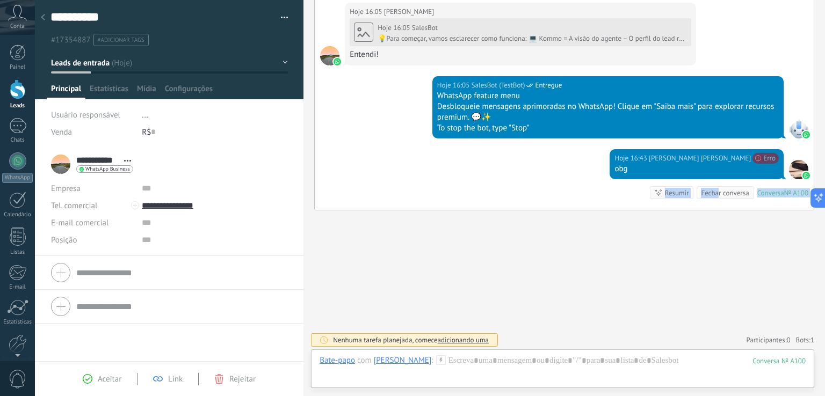
click at [713, 186] on div "Hoje 16:43 Adson Lucas Alves santos O número de telefone foi desconectado da in…" at bounding box center [564, 179] width 499 height 61
click at [713, 188] on div "Fechar conversa" at bounding box center [725, 193] width 48 height 10
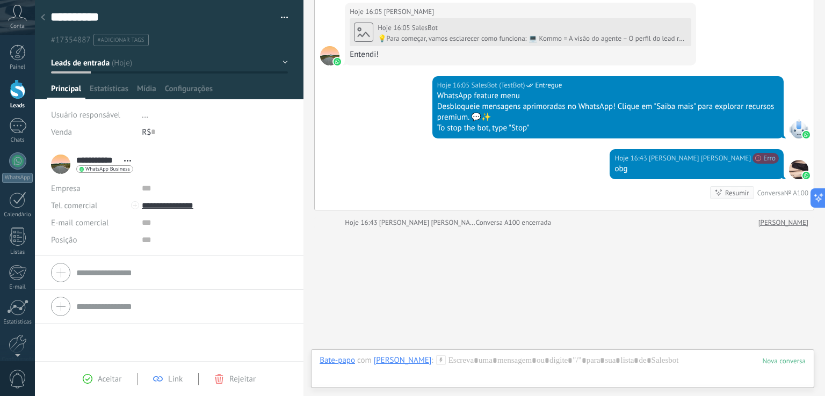
scroll to position [498, 0]
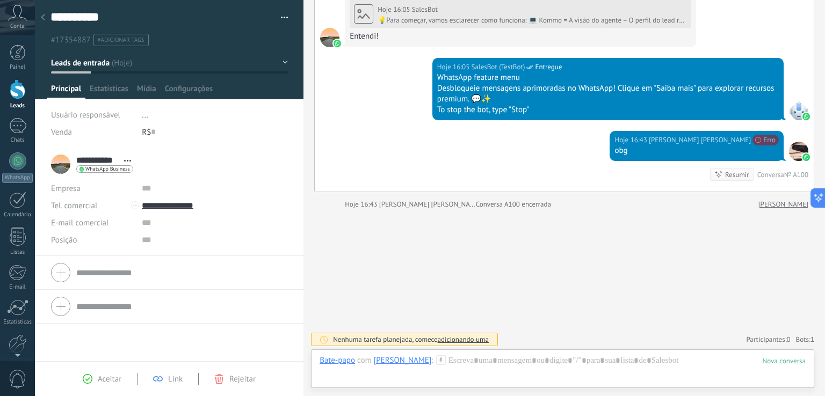
click at [250, 161] on div "**********" at bounding box center [169, 164] width 236 height 27
drag, startPoint x: 250, startPoint y: 161, endPoint x: 178, endPoint y: 136, distance: 75.6
click at [250, 161] on div "**********" at bounding box center [169, 164] width 236 height 27
click at [53, 76] on div at bounding box center [169, 49] width 269 height 99
click at [43, 18] on icon at bounding box center [43, 17] width 4 height 6
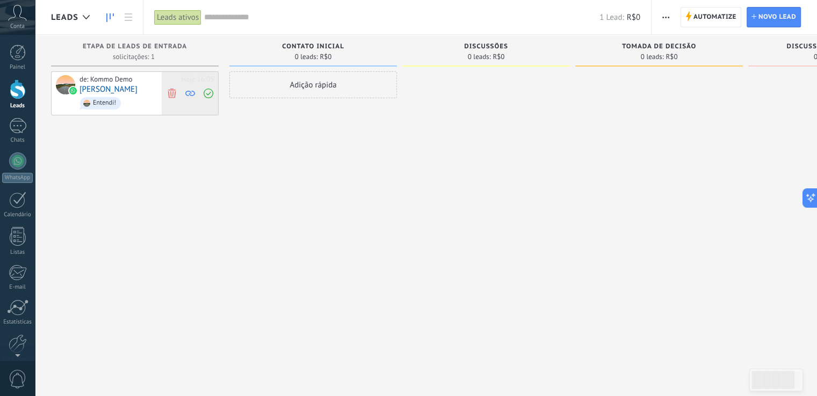
click at [210, 93] on icon at bounding box center [208, 94] width 10 height 10
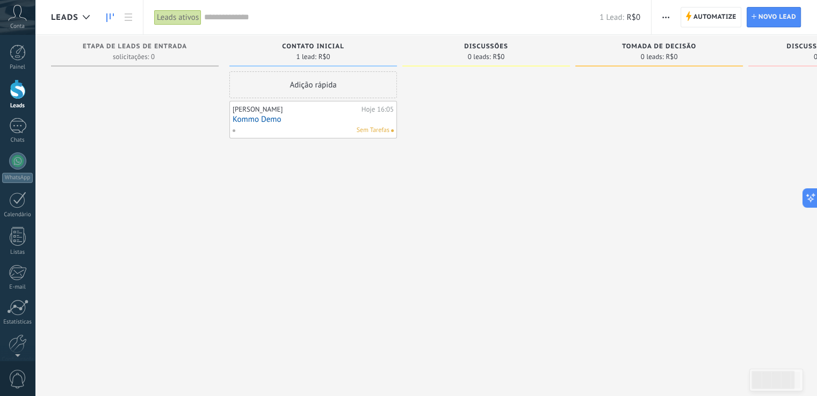
click at [335, 126] on div "Sem Tarefas" at bounding box center [310, 131] width 157 height 10
click at [59, 94] on div at bounding box center [135, 199] width 168 height 256
click at [11, 114] on div "Painel Leads Chats WhatsApp Clientes" at bounding box center [17, 228] width 35 height 367
click at [15, 130] on div at bounding box center [17, 126] width 17 height 16
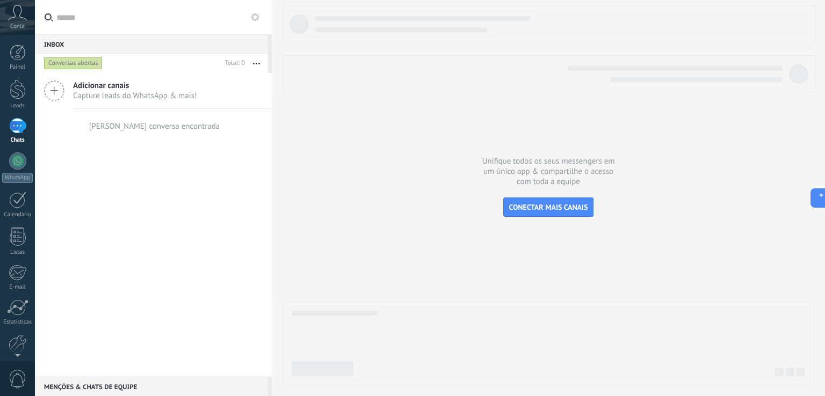
click at [84, 57] on div "Conversas abertas" at bounding box center [73, 63] width 59 height 13
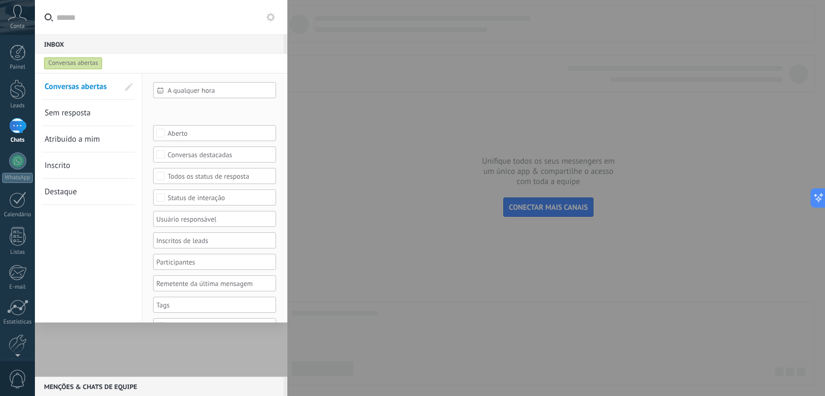
click at [84, 57] on div "Conversas abertas" at bounding box center [73, 63] width 59 height 13
click at [82, 63] on div "Conversas abertas" at bounding box center [73, 63] width 59 height 13
click at [460, 154] on div at bounding box center [412, 198] width 825 height 396
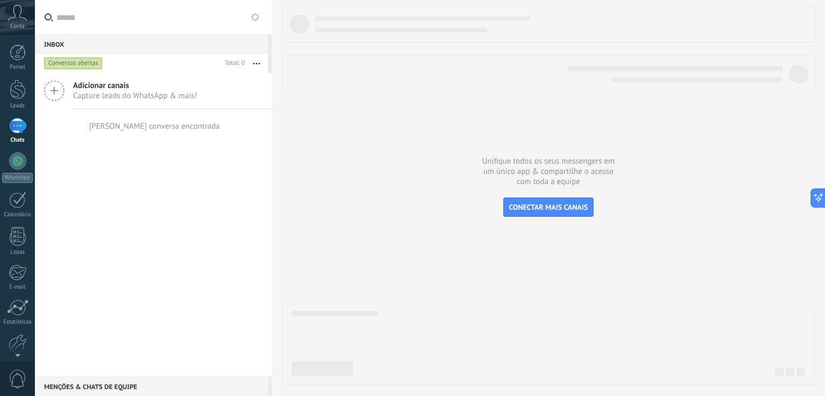
click at [43, 146] on div "Adicionar canais Capture leads do WhatsApp & mais! Nenhuma conversa encontrada" at bounding box center [153, 225] width 237 height 304
click at [13, 6] on icon at bounding box center [17, 13] width 19 height 16
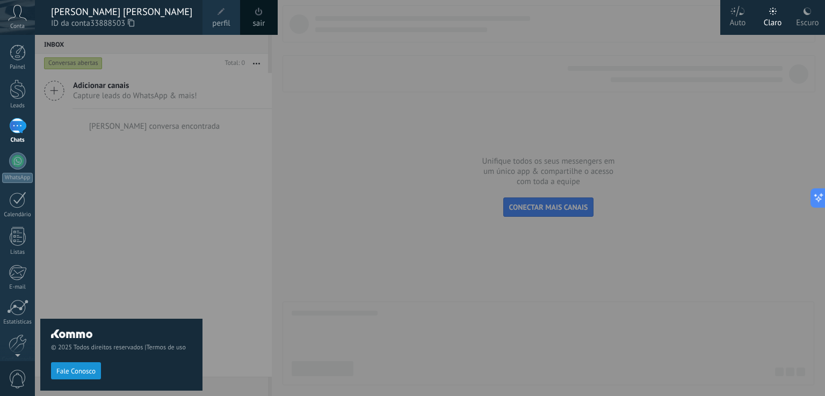
click at [221, 18] on span "perfil" at bounding box center [221, 24] width 18 height 12
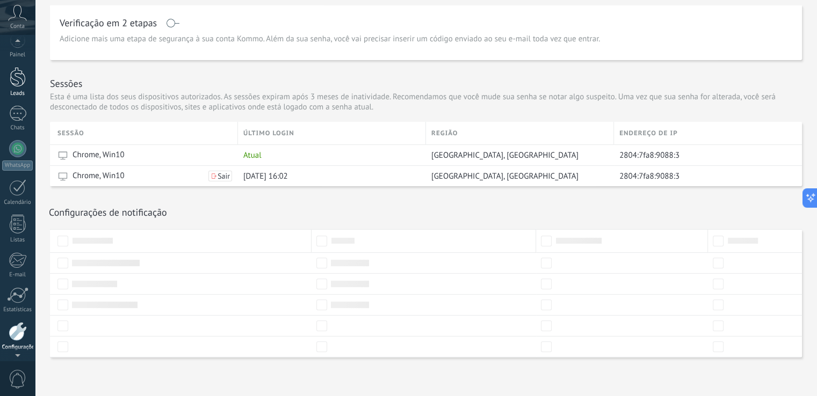
scroll to position [5, 0]
drag, startPoint x: 9, startPoint y: 50, endPoint x: 20, endPoint y: 93, distance: 44.3
click at [20, 93] on div "© 2025 Todos direitos reservados | Termos de uso Fale Conosco Auto Claro Escuro…" at bounding box center [17, 198] width 35 height 396
click at [20, 93] on link "Leads" at bounding box center [17, 89] width 35 height 30
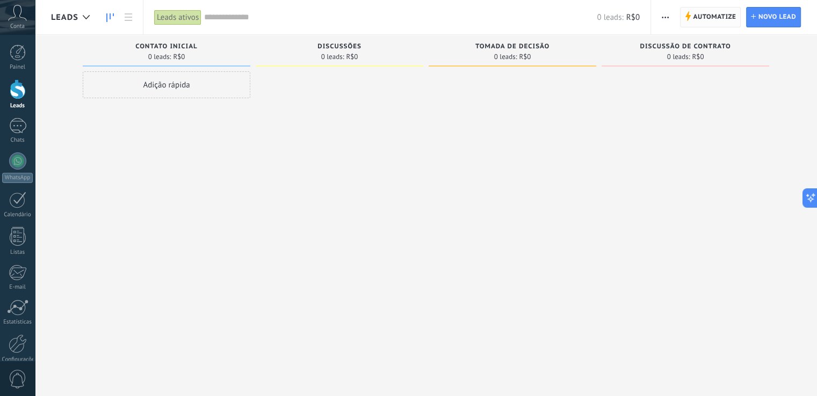
click at [707, 12] on span "Automatize" at bounding box center [714, 17] width 43 height 19
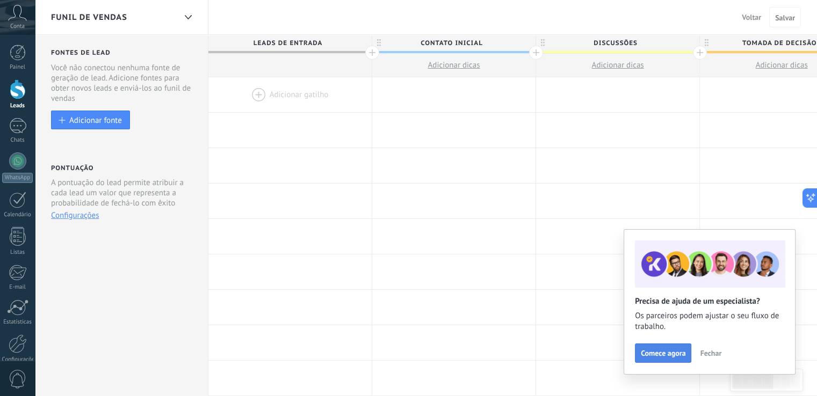
click at [671, 357] on span "Comece agora" at bounding box center [663, 354] width 45 height 8
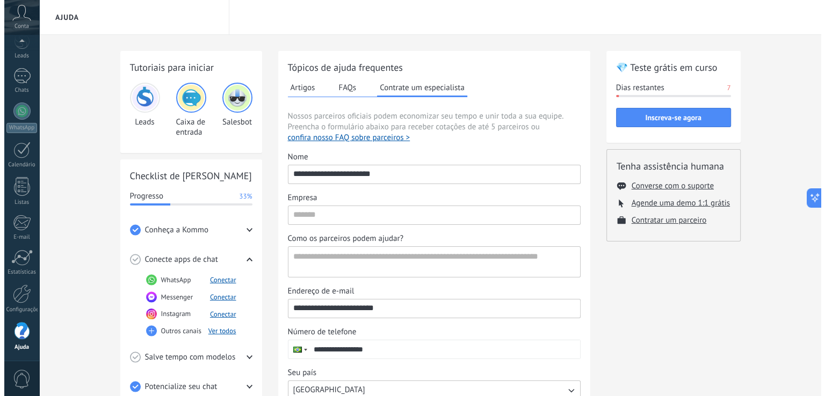
scroll to position [144, 0]
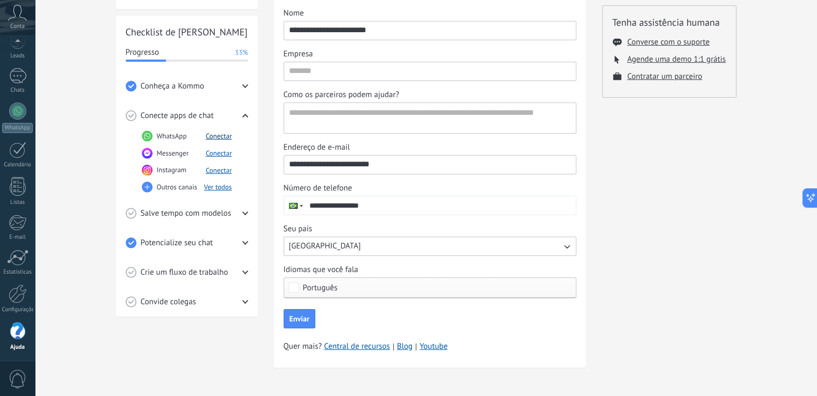
click at [221, 139] on button "Conectar" at bounding box center [219, 136] width 26 height 9
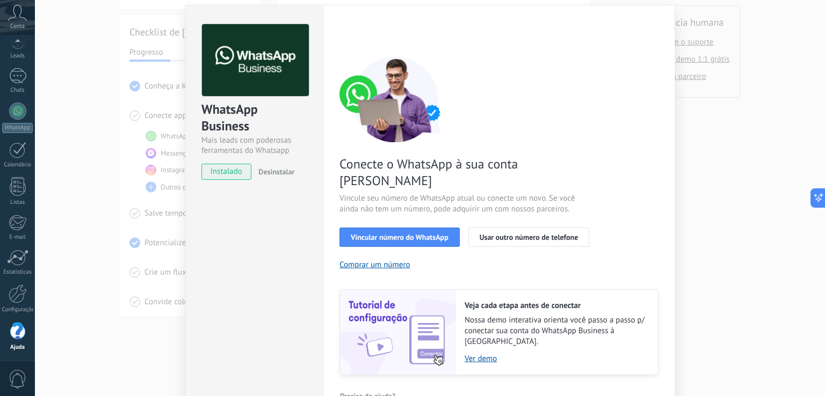
scroll to position [36, 0]
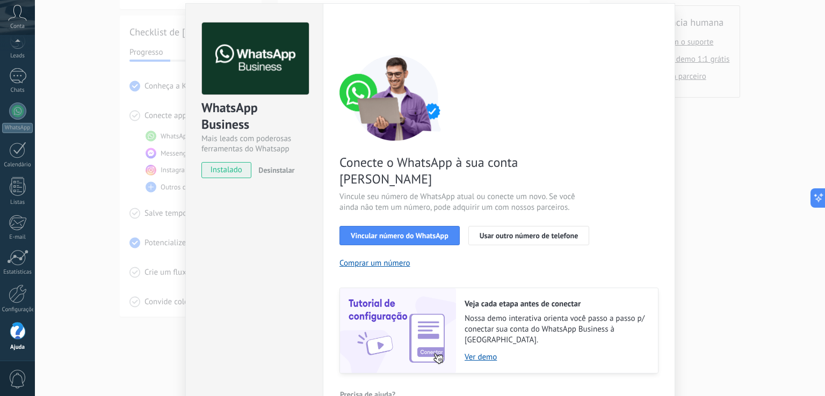
click at [746, 95] on div "WhatsApp Business Mais leads com poderosas ferramentas do Whatsapp instalado De…" at bounding box center [430, 198] width 790 height 396
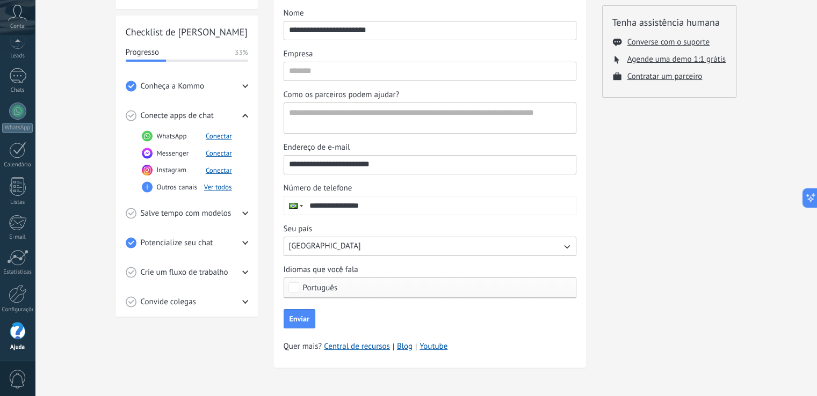
scroll to position [0, 0]
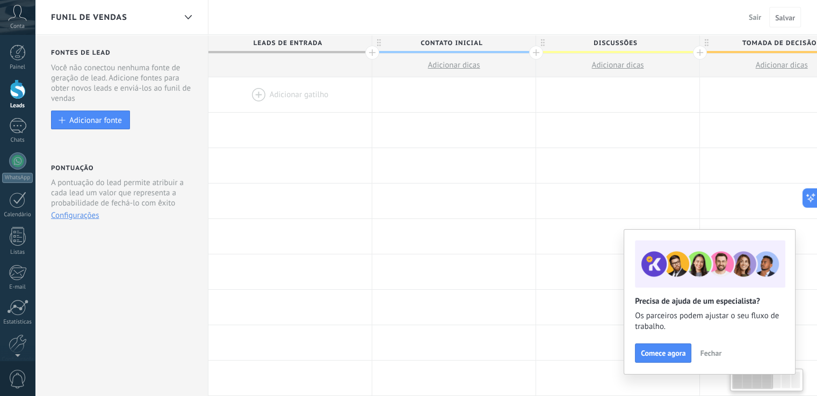
click at [15, 86] on div at bounding box center [18, 89] width 16 height 20
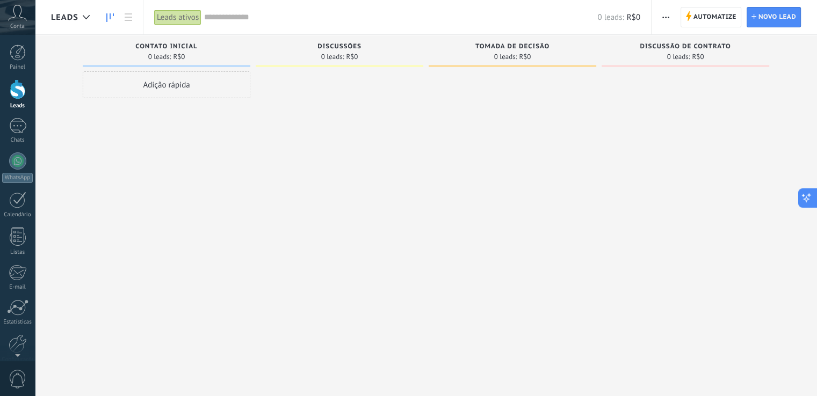
click at [804, 196] on icon at bounding box center [806, 198] width 11 height 11
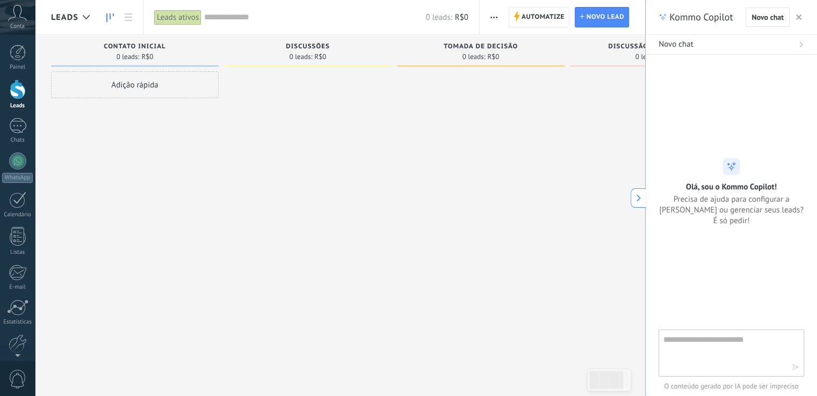
click at [616, 148] on div at bounding box center [654, 199] width 168 height 256
click at [796, 18] on icon "button" at bounding box center [798, 16] width 5 height 5
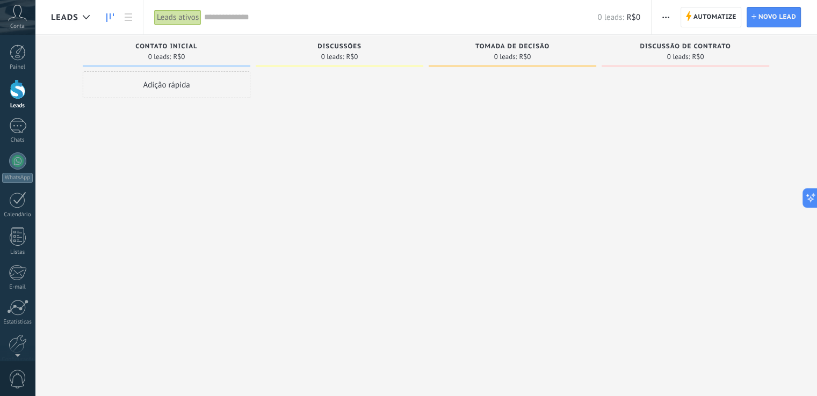
click at [187, 16] on div "Leads ativos" at bounding box center [177, 18] width 47 height 16
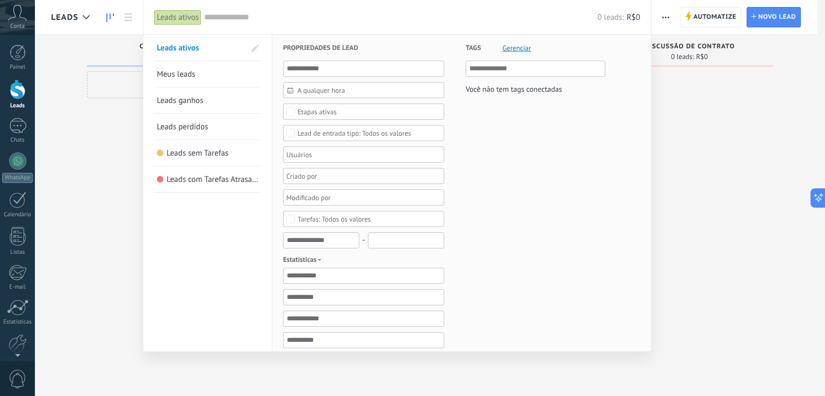
click at [183, 122] on span "Leads perdidos" at bounding box center [183, 127] width 52 height 10
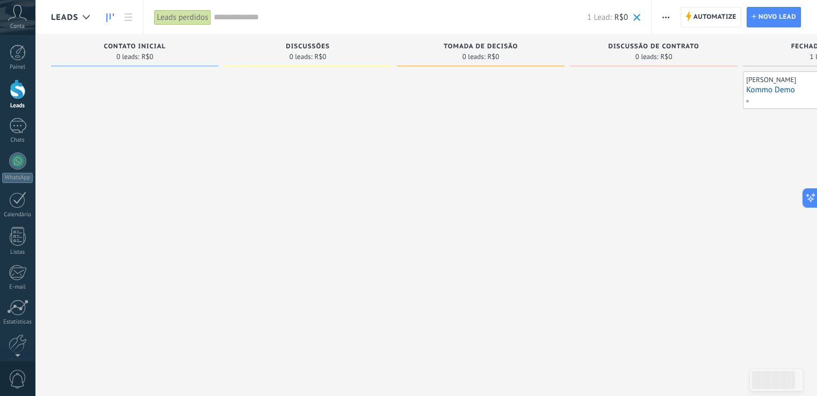
click at [796, 54] on div "1 lead: R$0" at bounding box center [826, 56] width 157 height 9
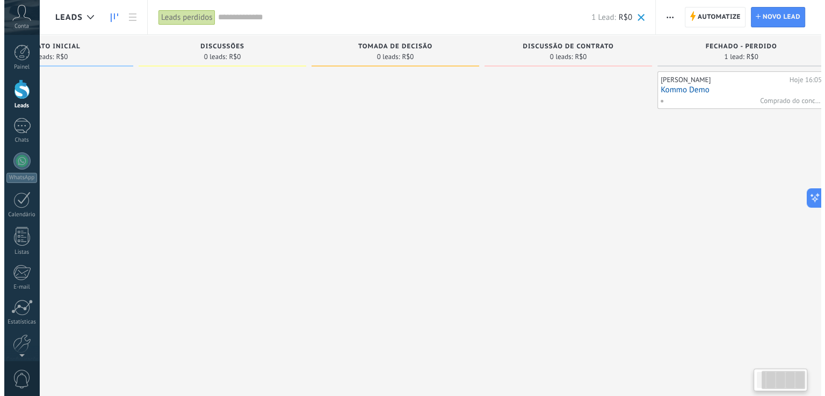
scroll to position [0, 110]
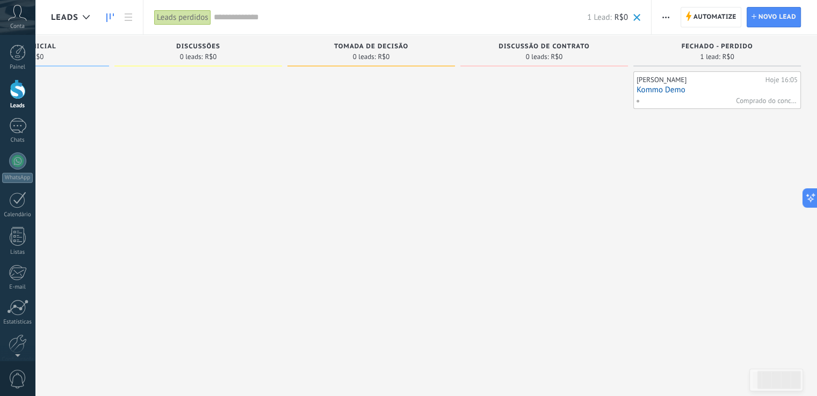
click at [679, 90] on link "Kommo Demo" at bounding box center [716, 89] width 161 height 9
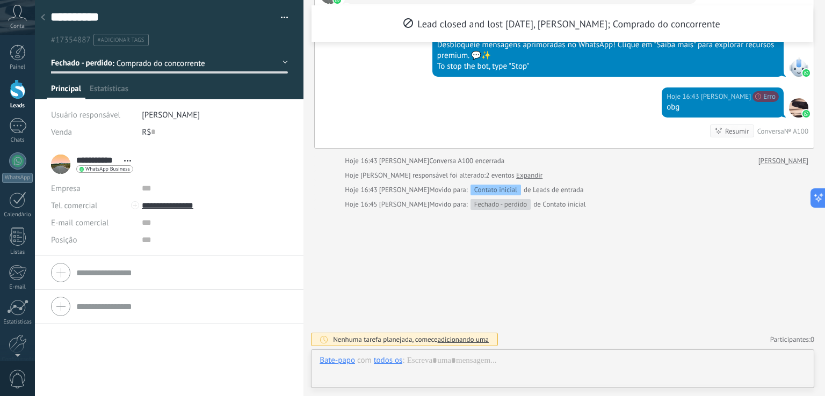
scroll to position [16, 0]
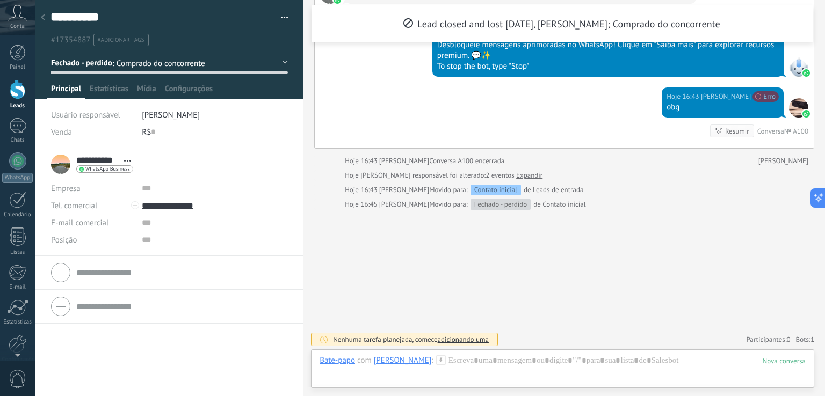
click at [516, 174] on link "Expandir" at bounding box center [529, 175] width 26 height 11
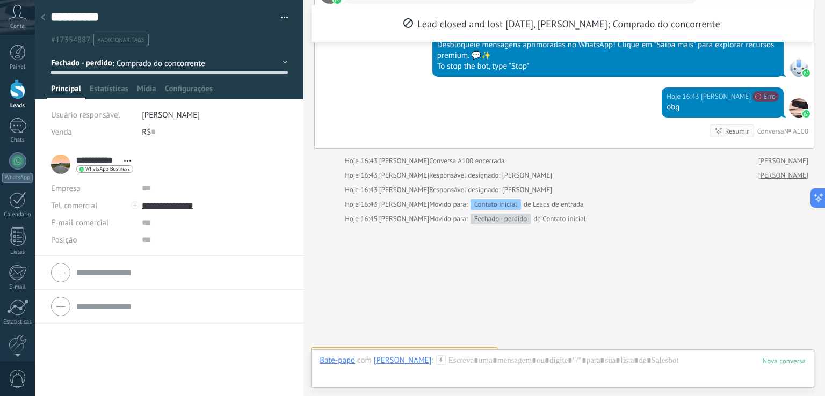
scroll to position [600, 0]
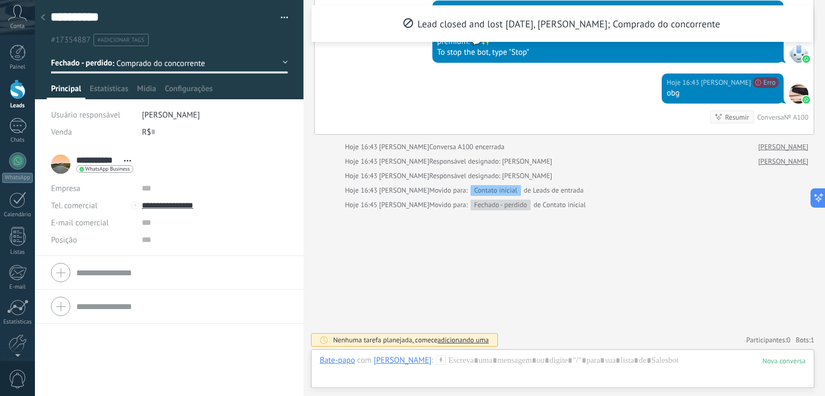
click at [450, 342] on span "adicionando uma" at bounding box center [463, 340] width 51 height 9
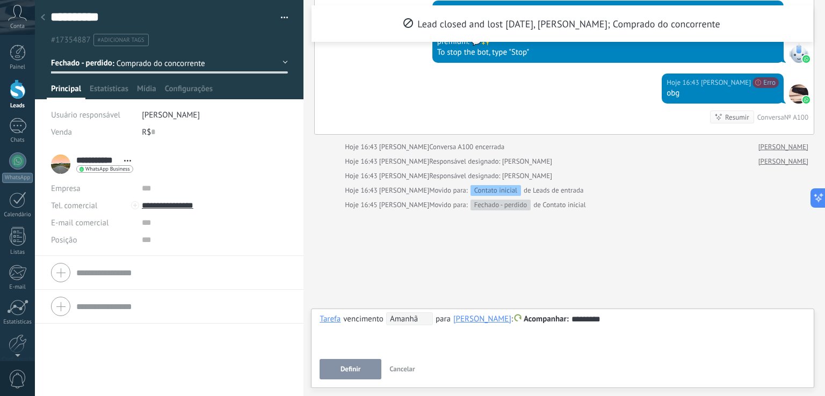
click at [349, 374] on button "Definir" at bounding box center [350, 369] width 62 height 20
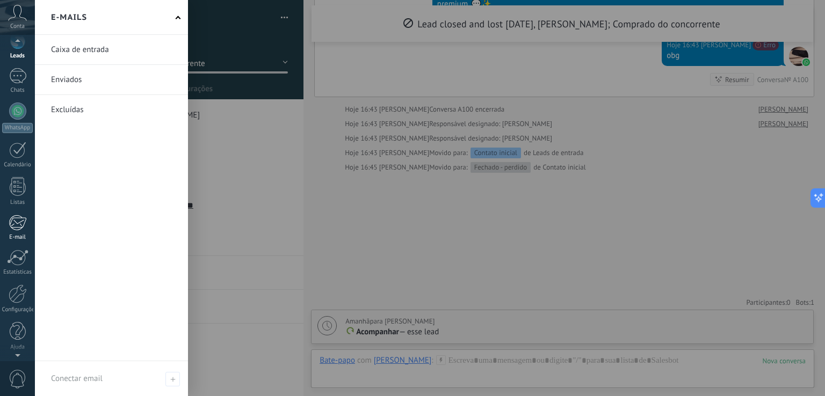
scroll to position [0, 0]
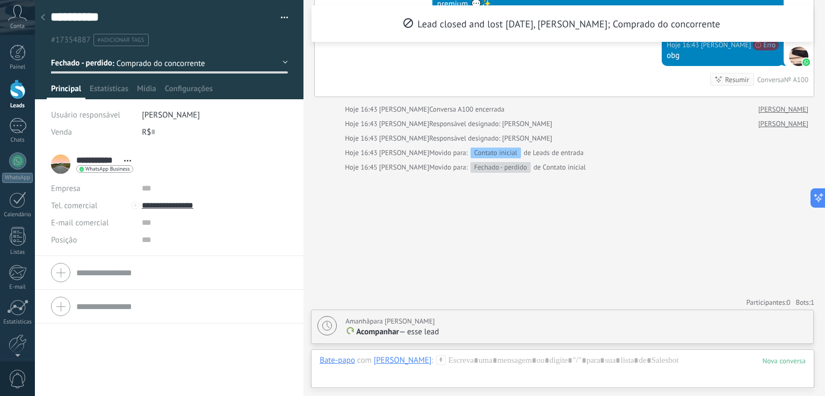
click at [11, 84] on div at bounding box center [18, 89] width 16 height 20
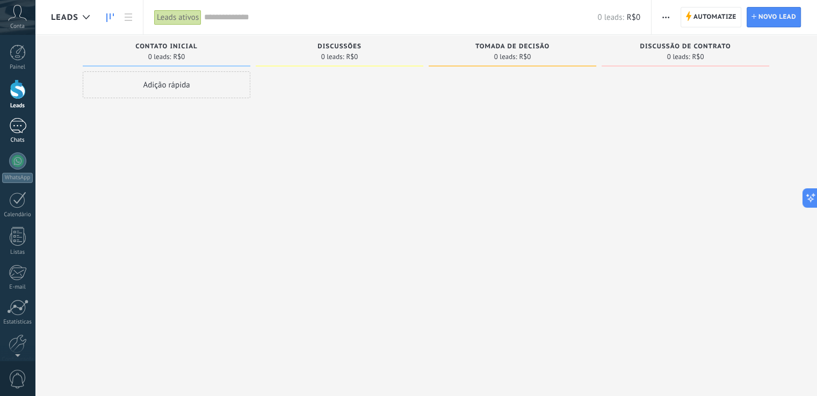
click at [26, 129] on link "Chats" at bounding box center [17, 131] width 35 height 26
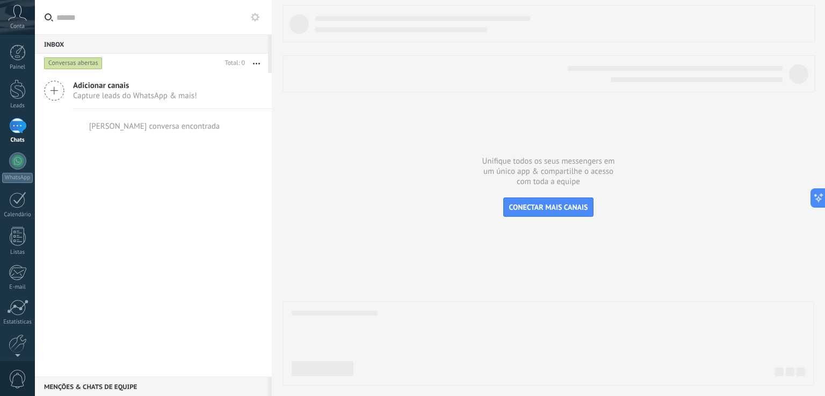
click at [326, 208] on div at bounding box center [548, 195] width 532 height 380
